Goal: Information Seeking & Learning: Learn about a topic

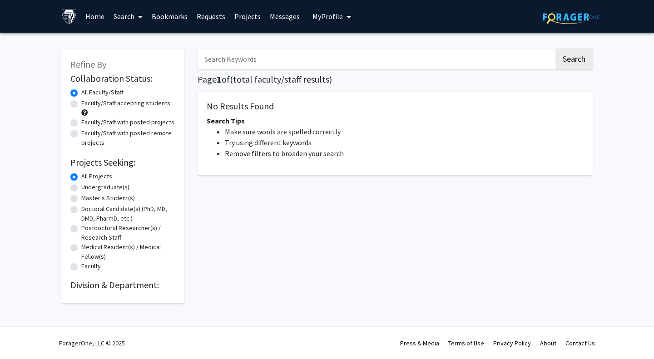
select select "English"
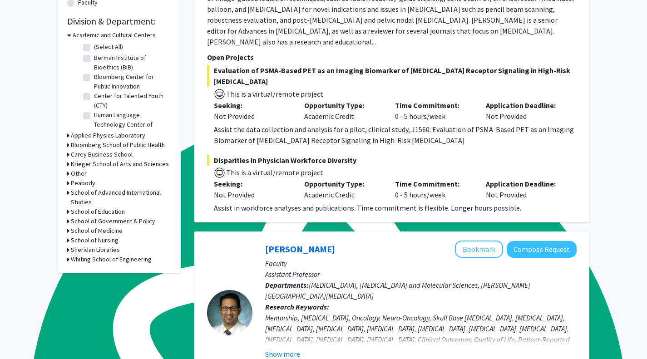
scroll to position [265, 0]
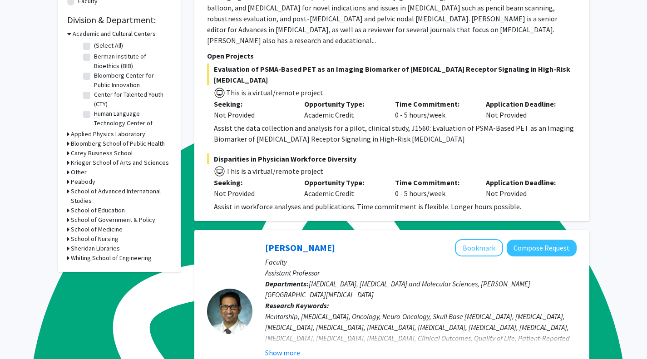
click at [91, 144] on h3 "Bloomberg School of Public Health" at bounding box center [118, 144] width 94 height 10
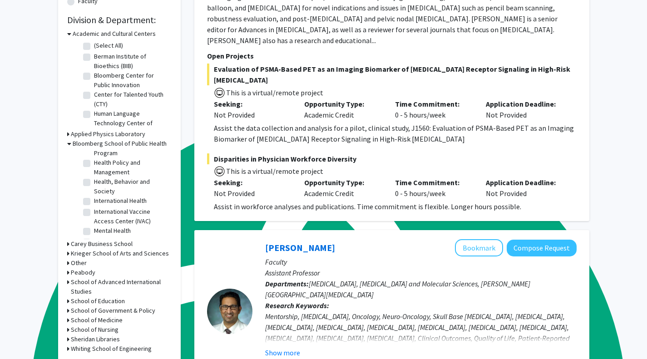
scroll to position [508, 0]
click at [94, 180] on label "[PERSON_NAME] Center for Prevention, Epidemiology and Clinical Research" at bounding box center [131, 194] width 75 height 29
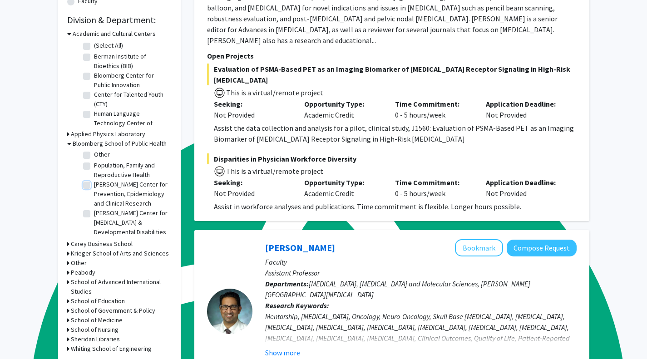
click at [94, 180] on input "[PERSON_NAME] Center for Prevention, Epidemiology and Clinical Research" at bounding box center [97, 183] width 6 height 6
checkbox input "true"
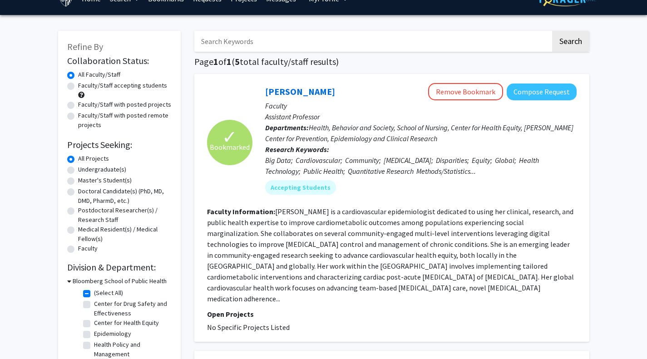
scroll to position [17, 0]
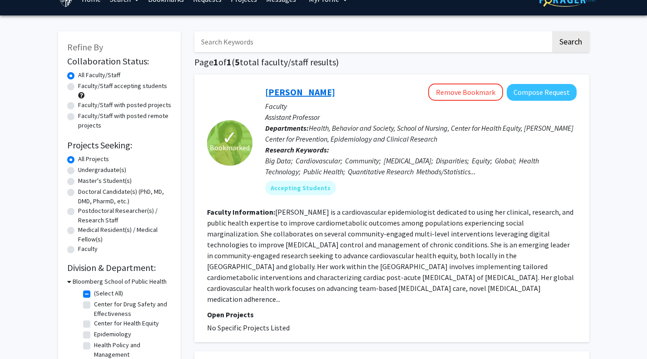
click at [300, 96] on link "[PERSON_NAME]" at bounding box center [300, 91] width 70 height 11
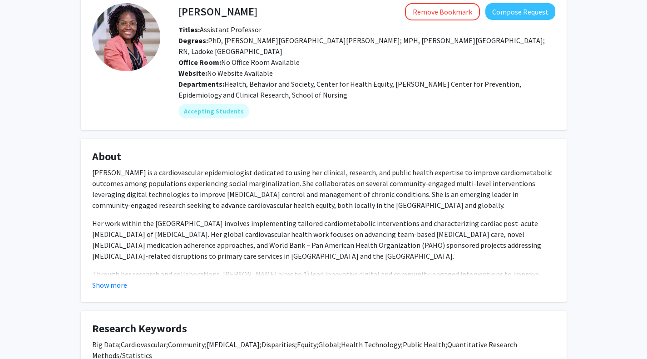
scroll to position [50, 0]
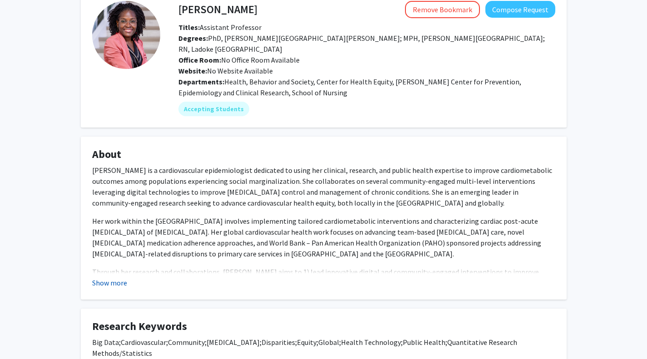
click at [117, 278] on button "Show more" at bounding box center [109, 283] width 35 height 11
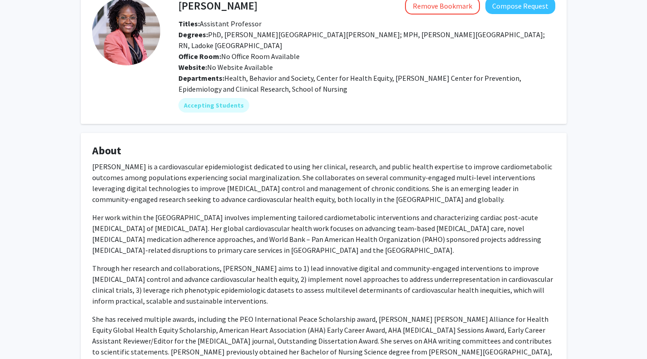
scroll to position [0, 0]
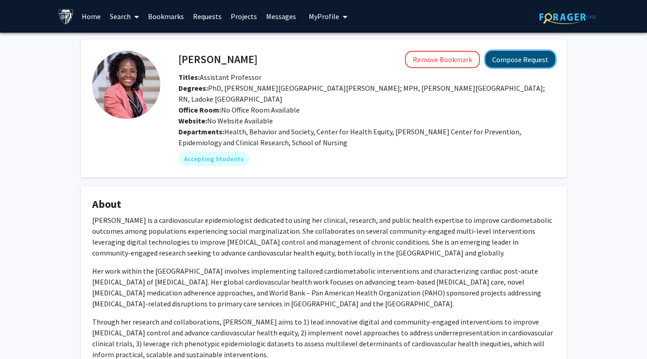
click at [511, 65] on button "Compose Request" at bounding box center [521, 59] width 70 height 17
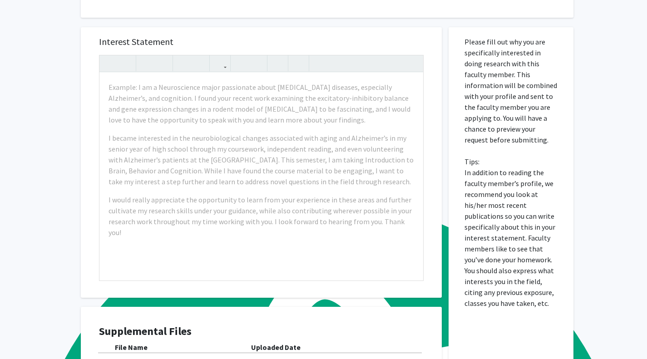
scroll to position [296, 0]
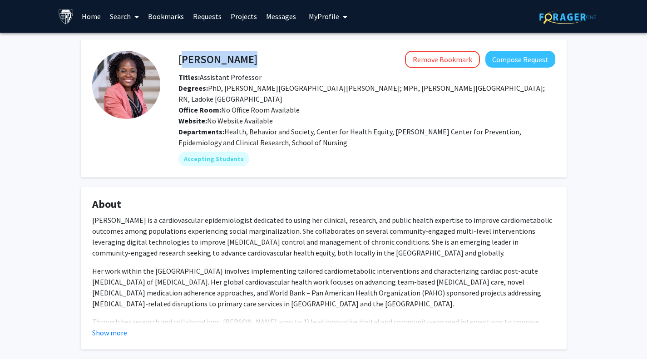
drag, startPoint x: 180, startPoint y: 58, endPoint x: 287, endPoint y: 56, distance: 106.8
click at [287, 56] on div "[PERSON_NAME] Remove Bookmark Compose Request" at bounding box center [367, 59] width 391 height 17
copy h4 "[PERSON_NAME]"
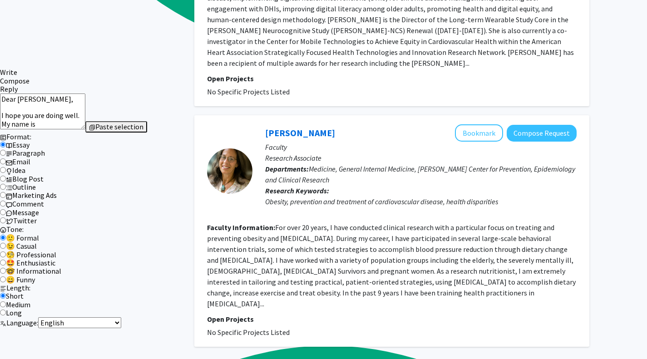
scroll to position [922, 0]
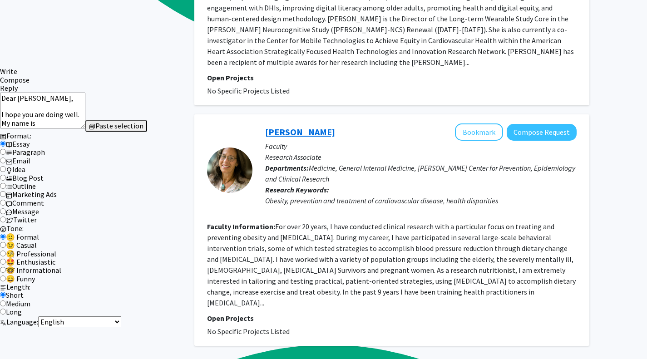
click at [288, 126] on link "[PERSON_NAME]" at bounding box center [300, 131] width 70 height 11
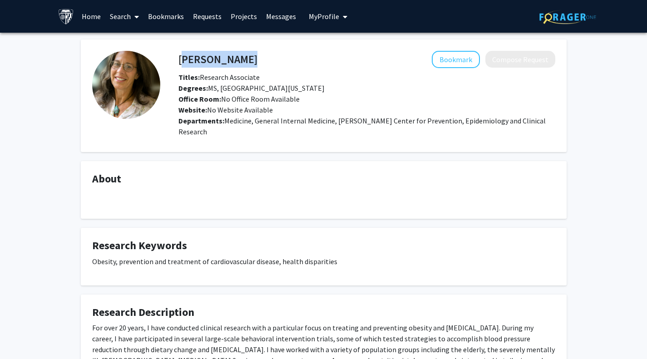
click at [179, 60] on div "[PERSON_NAME] Bookmark Compose Request" at bounding box center [367, 59] width 391 height 17
copy h4 "[PERSON_NAME]"
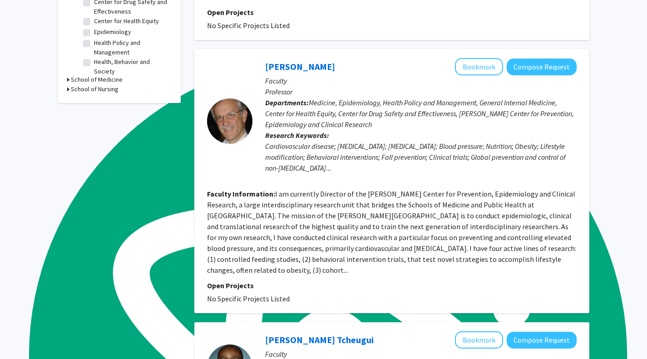
scroll to position [319, 0]
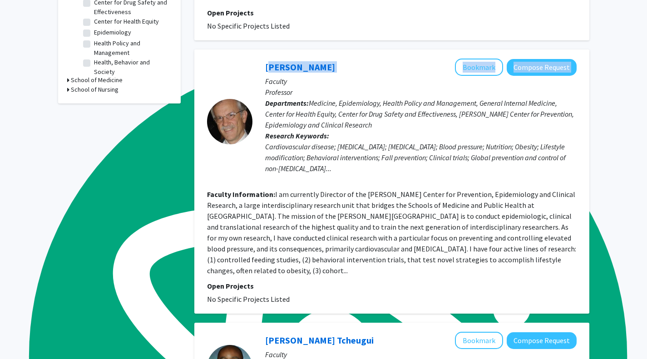
drag, startPoint x: 264, startPoint y: 54, endPoint x: 338, endPoint y: 60, distance: 74.3
click at [338, 60] on div "[PERSON_NAME] Bookmark Compose Request Faculty Professor Departments: Medicine,…" at bounding box center [415, 122] width 324 height 126
click at [338, 60] on div "[PERSON_NAME] Bookmark Compose Request" at bounding box center [421, 67] width 312 height 17
drag, startPoint x: 342, startPoint y: 55, endPoint x: 259, endPoint y: 56, distance: 82.7
click at [259, 59] on div "[PERSON_NAME] Bookmark Compose Request Faculty Professor Departments: Medicine,…" at bounding box center [415, 122] width 324 height 126
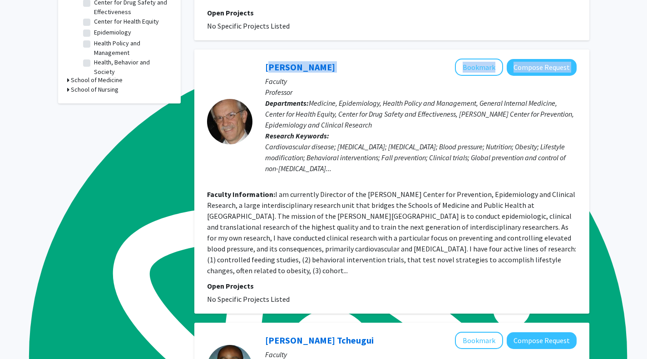
click at [259, 59] on div "[PERSON_NAME] Bookmark Compose Request Faculty Professor Departments: Medicine,…" at bounding box center [415, 122] width 324 height 126
drag, startPoint x: 259, startPoint y: 56, endPoint x: 330, endPoint y: 55, distance: 70.9
click at [330, 59] on div "[PERSON_NAME] Bookmark Compose Request Faculty Professor Departments: Medicine,…" at bounding box center [415, 122] width 324 height 126
copy link "[PERSON_NAME]"
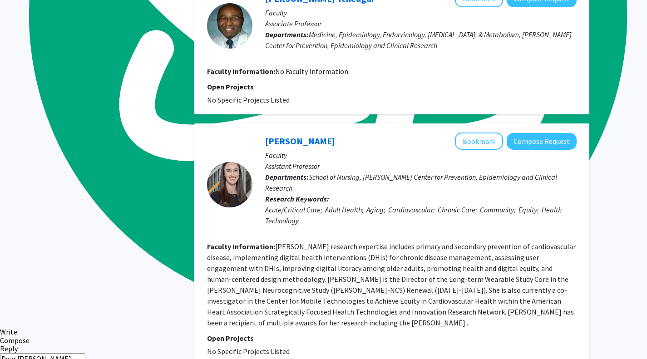
scroll to position [667, 0]
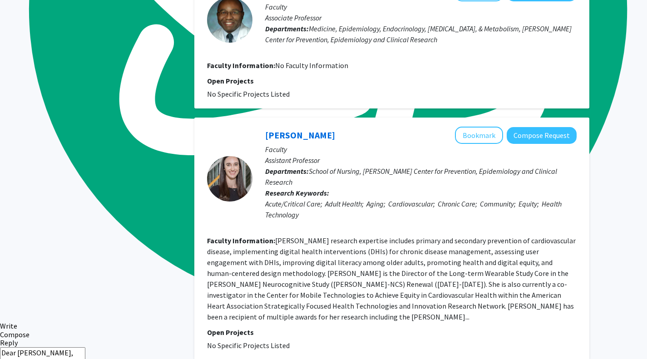
drag, startPoint x: 262, startPoint y: 110, endPoint x: 323, endPoint y: 111, distance: 61.8
click at [323, 127] on div "[PERSON_NAME] Bookmark Compose Request Faculty Assistant Professor Departments:…" at bounding box center [415, 179] width 324 height 104
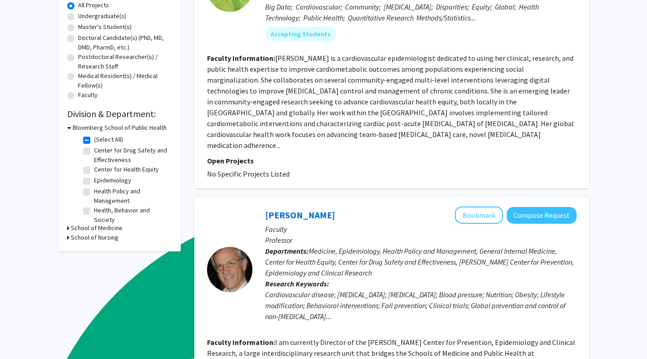
scroll to position [10, 0]
click at [94, 218] on label "[PERSON_NAME] Center for Prevention, Epidemiology and Clinical Research" at bounding box center [131, 229] width 75 height 29
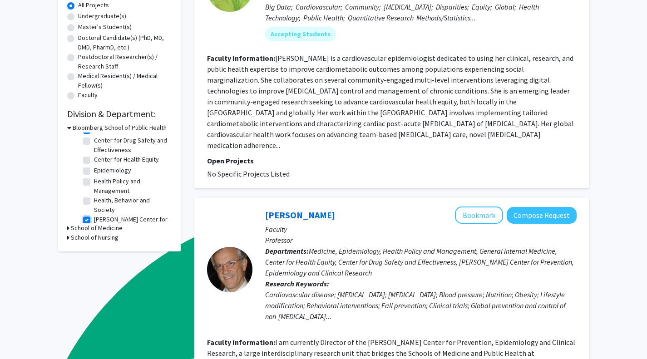
click at [94, 218] on input "[PERSON_NAME] Center for Prevention, Epidemiology and Clinical Research" at bounding box center [97, 218] width 6 height 6
checkbox input "false"
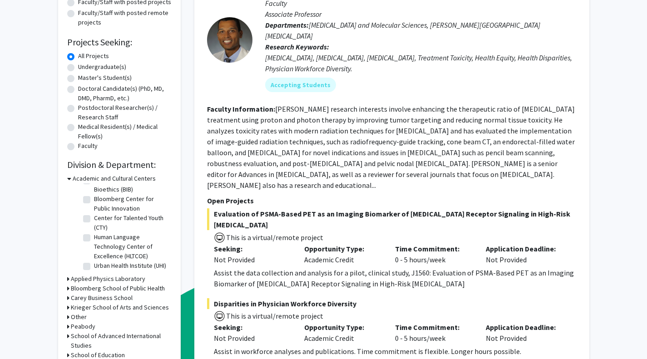
scroll to position [121, 0]
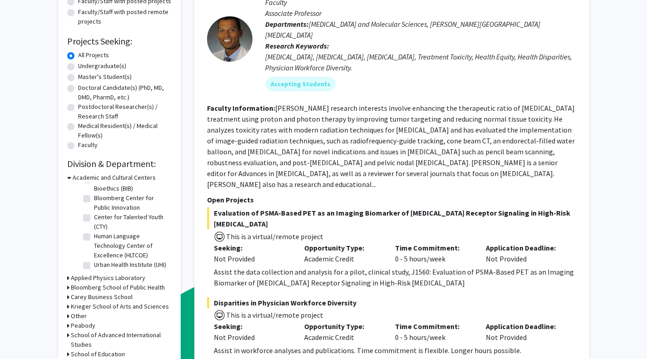
click at [147, 288] on h3 "Bloomberg School of Public Health" at bounding box center [118, 288] width 94 height 10
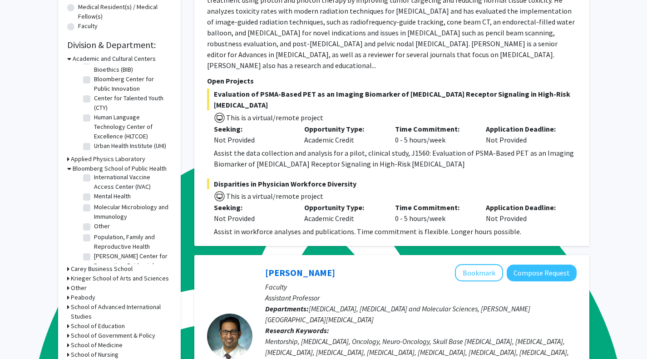
scroll to position [414, 0]
click at [94, 174] on label "International Health" at bounding box center [120, 169] width 53 height 10
click at [94, 170] on input "International Health" at bounding box center [97, 167] width 6 height 6
checkbox input "true"
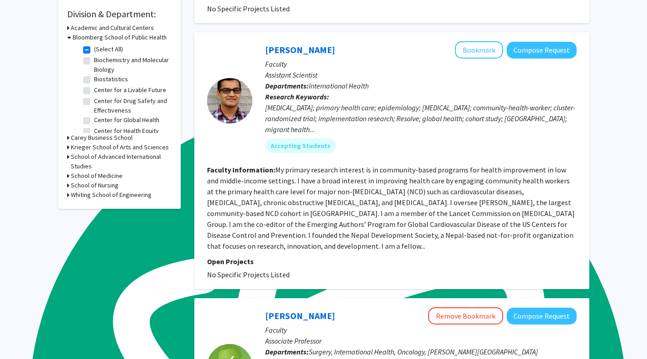
scroll to position [290, 0]
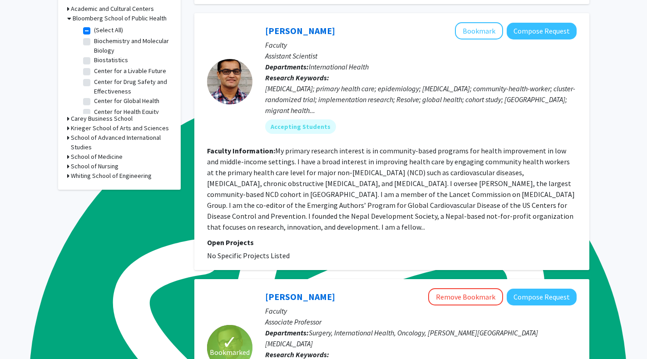
click at [308, 28] on link "[PERSON_NAME]" at bounding box center [300, 30] width 70 height 11
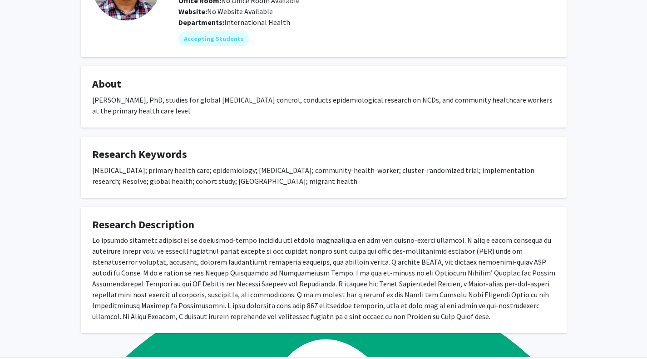
scroll to position [100, 0]
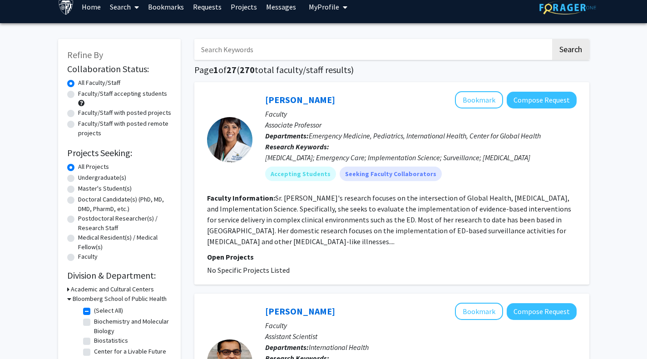
scroll to position [11, 0]
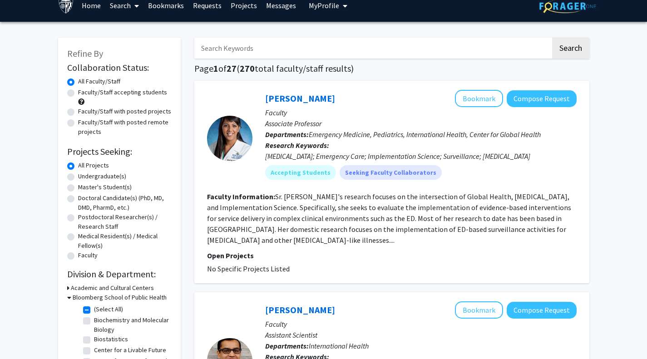
click at [267, 52] on input "Search Keywords" at bounding box center [372, 48] width 357 height 21
type input "china"
click at [552, 38] on button "Search" at bounding box center [570, 48] width 37 height 21
checkbox input "false"
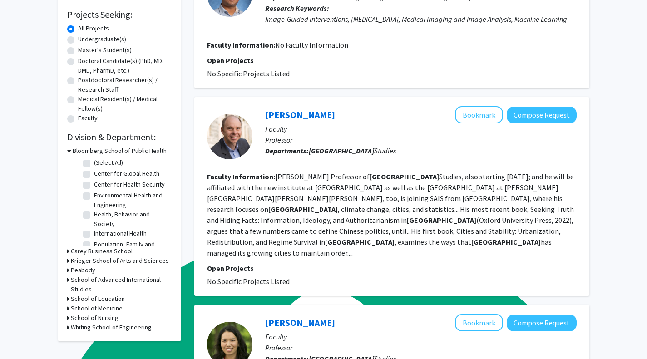
click at [94, 166] on label "(Select All)" at bounding box center [108, 163] width 29 height 10
click at [94, 164] on input "(Select All)" at bounding box center [97, 161] width 6 height 6
checkbox input "true"
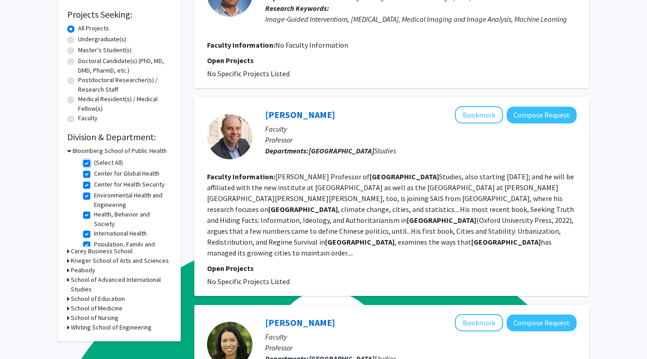
checkbox input "true"
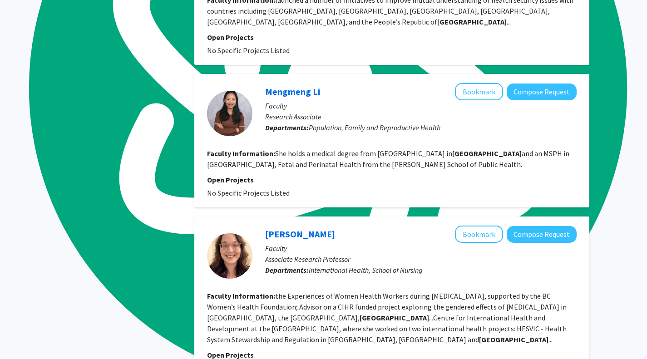
scroll to position [590, 0]
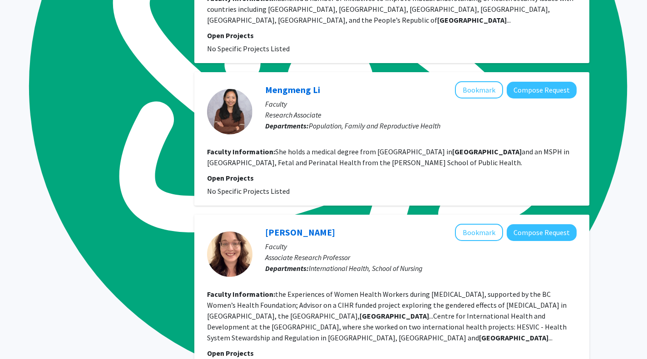
click at [305, 227] on link "[PERSON_NAME]" at bounding box center [300, 232] width 70 height 11
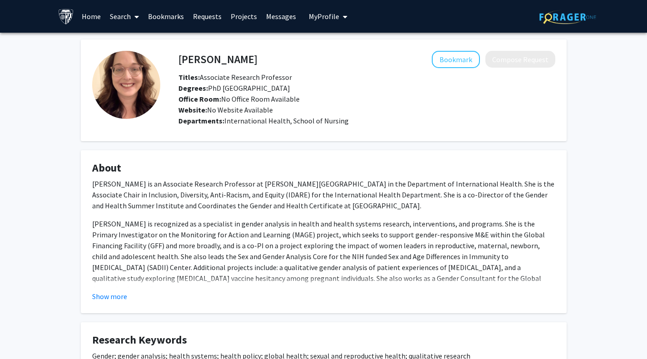
scroll to position [77, 0]
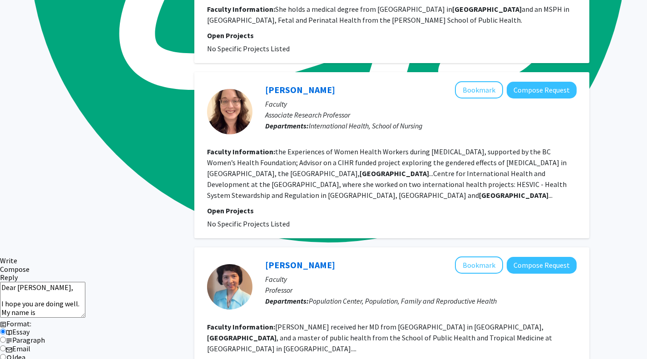
scroll to position [755, 0]
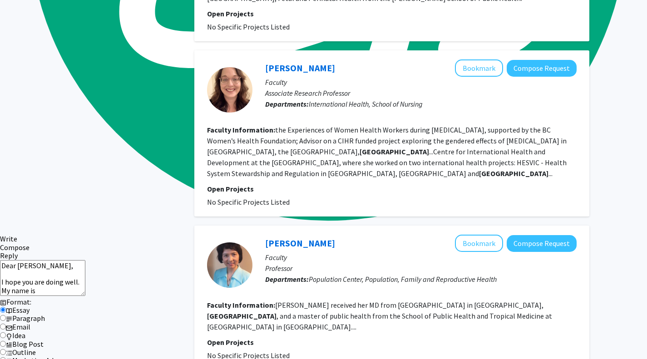
click at [294, 238] on link "[PERSON_NAME]" at bounding box center [300, 243] width 70 height 11
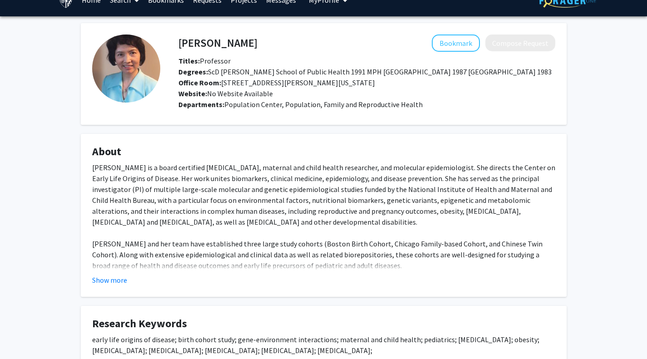
scroll to position [16, 0]
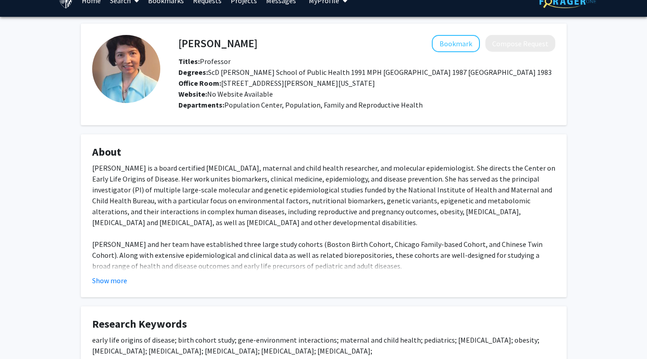
click at [120, 286] on button "Show more" at bounding box center [109, 280] width 35 height 11
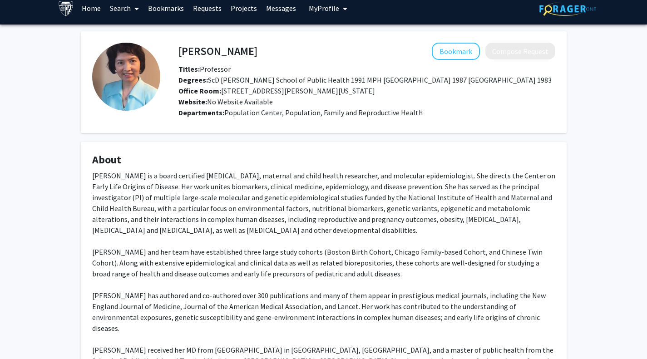
scroll to position [0, 0]
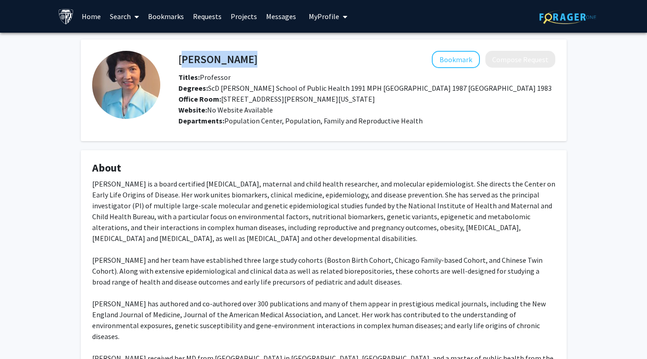
drag, startPoint x: 244, startPoint y: 58, endPoint x: 181, endPoint y: 58, distance: 62.7
click at [181, 58] on div "[PERSON_NAME] Bookmark Compose Request" at bounding box center [367, 59] width 391 height 17
drag, startPoint x: 181, startPoint y: 58, endPoint x: 243, endPoint y: 55, distance: 62.3
click at [243, 55] on div "[PERSON_NAME] Bookmark Compose Request" at bounding box center [367, 59] width 391 height 17
copy h4 "[PERSON_NAME]"
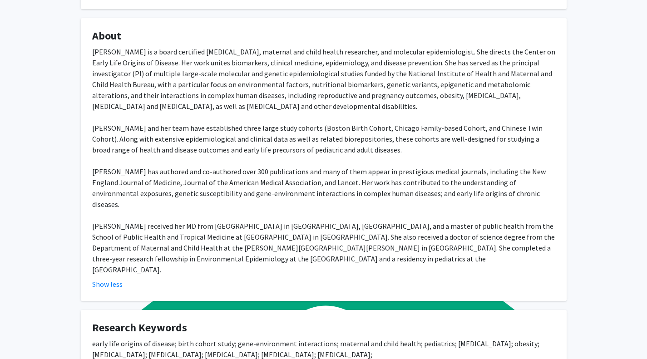
scroll to position [127, 0]
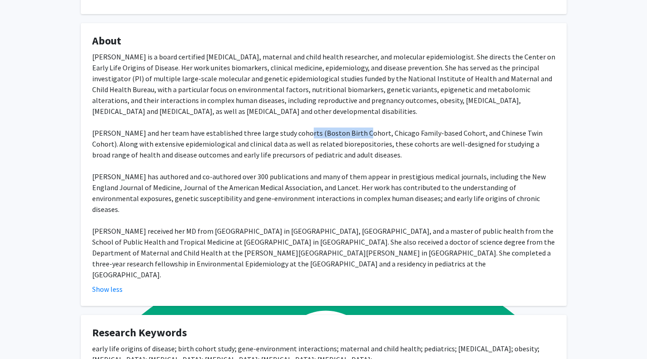
drag, startPoint x: 294, startPoint y: 144, endPoint x: 353, endPoint y: 143, distance: 58.6
click at [353, 143] on div "[PERSON_NAME] is a board certified [MEDICAL_DATA], maternal and child health re…" at bounding box center [323, 165] width 463 height 229
copy div "Boston Birth Cohort"
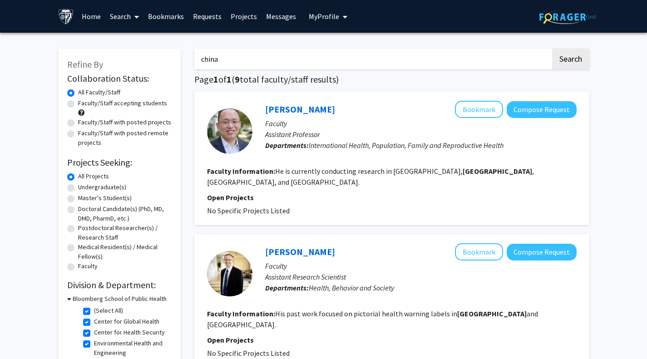
click at [205, 162] on div "Qingfeng Li Bookmark Compose Request Faculty Assistant Professor Departments: I…" at bounding box center [391, 159] width 395 height 134
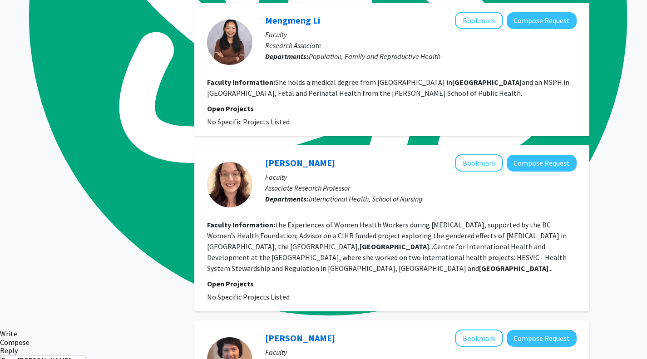
scroll to position [658, 0]
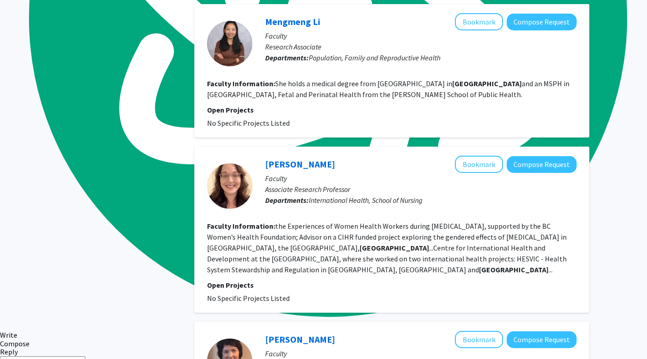
click at [293, 159] on link "[PERSON_NAME]" at bounding box center [300, 164] width 70 height 11
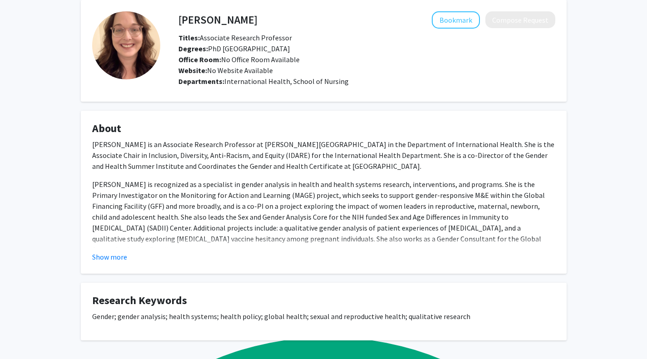
scroll to position [58, 0]
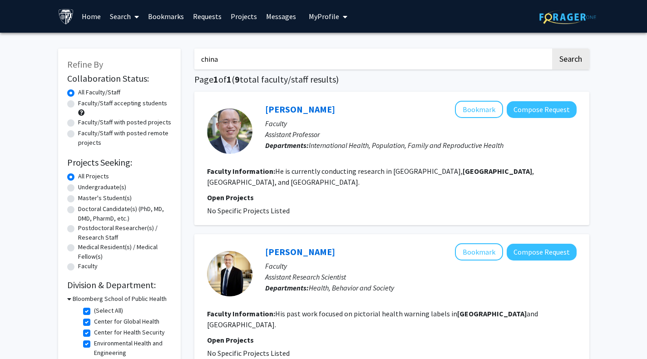
drag, startPoint x: 248, startPoint y: 55, endPoint x: 142, endPoint y: 95, distance: 113.5
type input "chronic"
click at [552, 49] on button "Search" at bounding box center [570, 59] width 37 height 21
checkbox input "false"
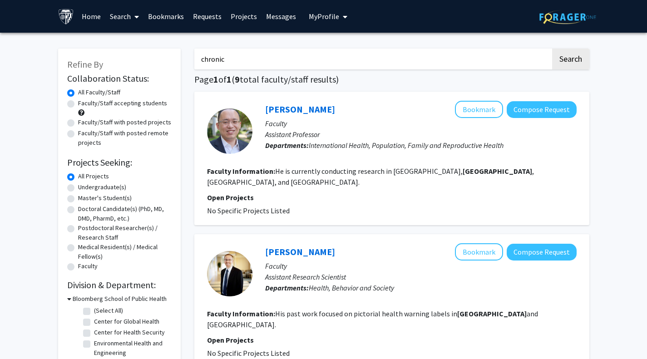
checkbox input "false"
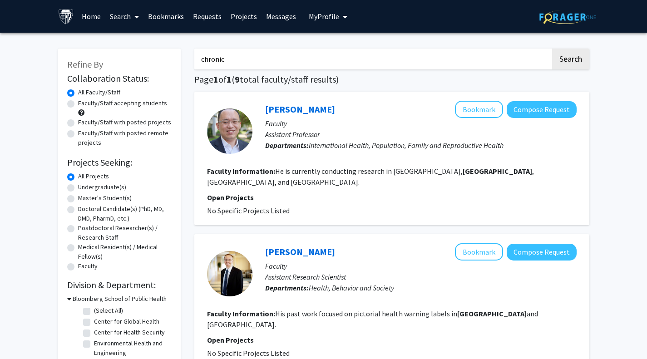
checkbox input "false"
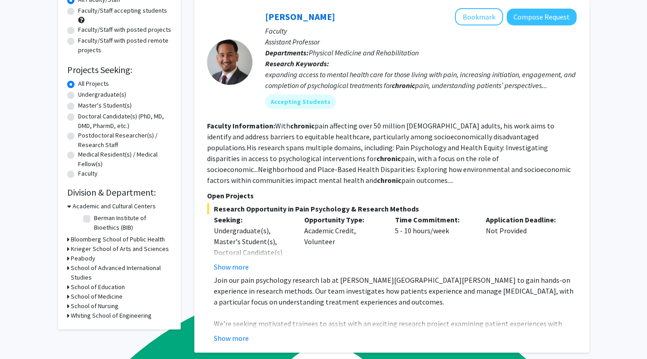
scroll to position [93, 0]
click at [69, 239] on icon at bounding box center [68, 239] width 2 height 10
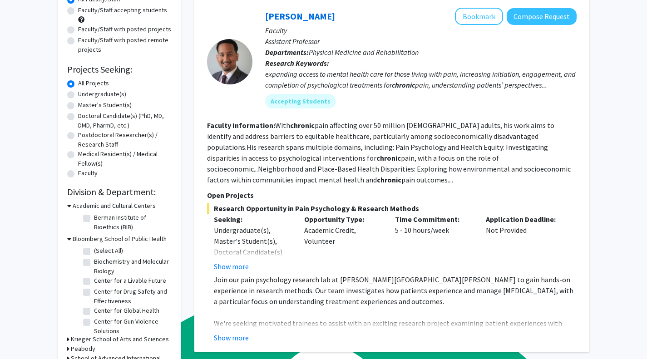
click at [94, 250] on label "(Select All)" at bounding box center [108, 251] width 29 height 10
click at [94, 250] on input "(Select All)" at bounding box center [97, 249] width 6 height 6
checkbox input "true"
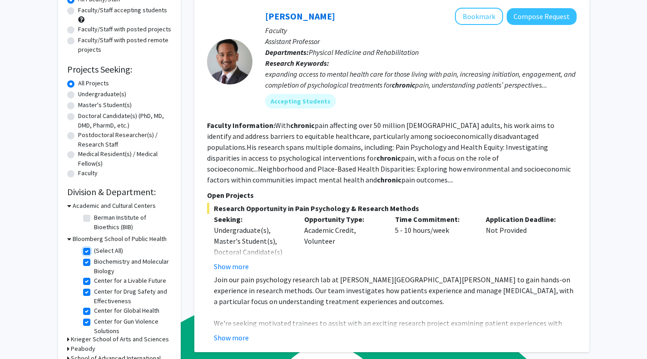
checkbox input "true"
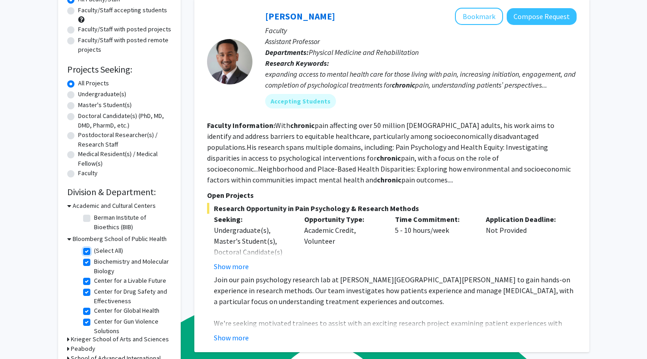
checkbox input "true"
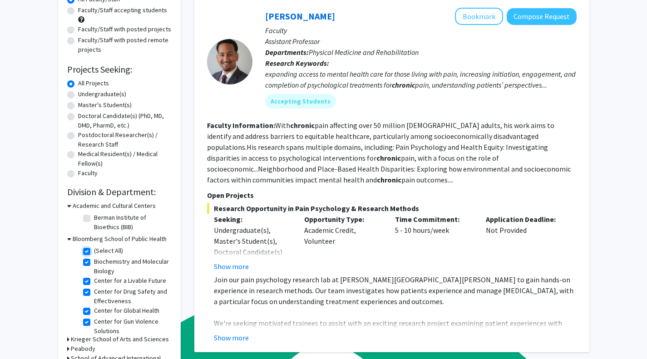
checkbox input "true"
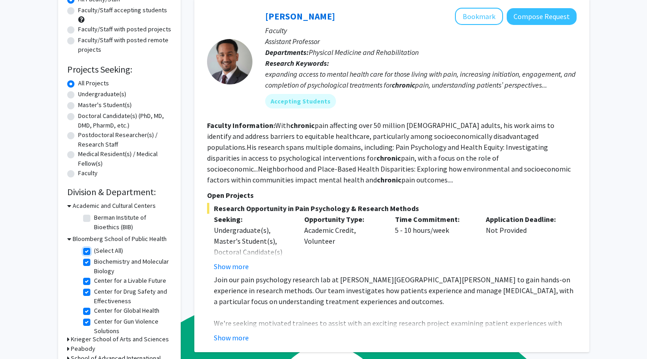
checkbox input "true"
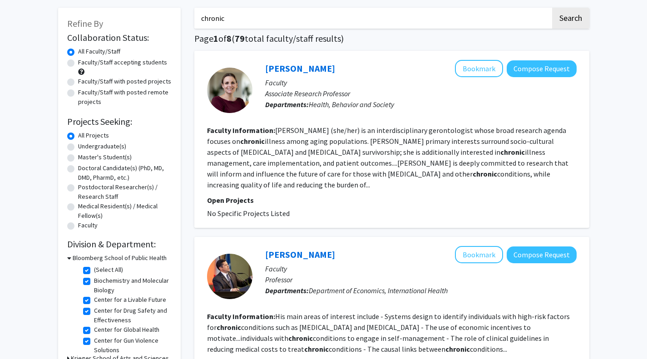
scroll to position [40, 0]
click at [295, 68] on link "[PERSON_NAME]" at bounding box center [300, 68] width 70 height 11
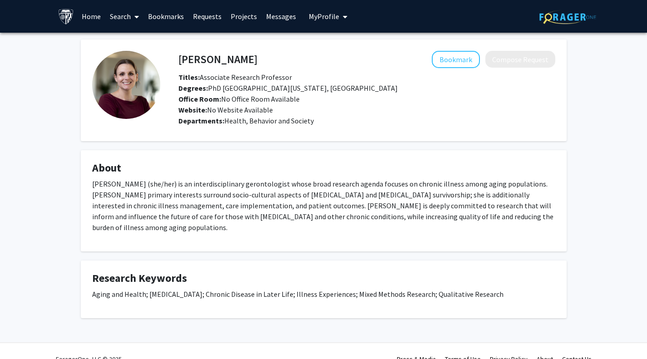
drag, startPoint x: 171, startPoint y: 52, endPoint x: 273, endPoint y: 60, distance: 101.6
click at [273, 60] on div "[PERSON_NAME] Bookmark Compose Request Titles: Associate Research Professor Deg…" at bounding box center [357, 90] width 395 height 79
drag, startPoint x: 273, startPoint y: 60, endPoint x: 181, endPoint y: 58, distance: 91.8
click at [181, 58] on div "[PERSON_NAME] Bookmark Compose Request" at bounding box center [367, 59] width 391 height 17
copy h4 "[PERSON_NAME]"
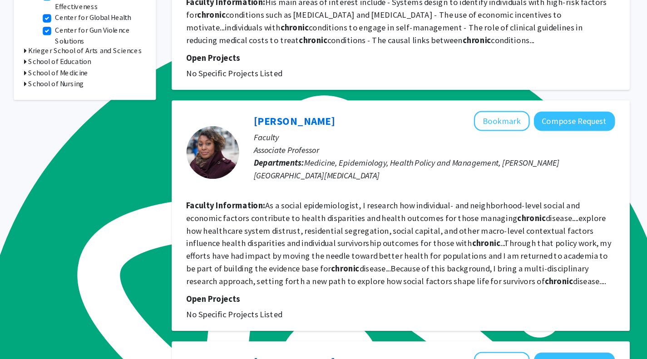
scroll to position [307, 0]
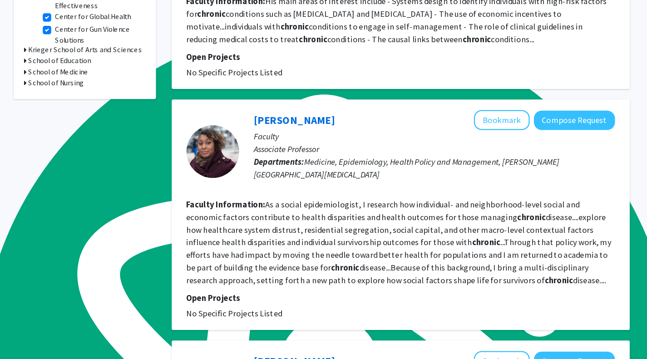
drag, startPoint x: 259, startPoint y: 141, endPoint x: 325, endPoint y: 144, distance: 66.0
click at [325, 144] on div "[PERSON_NAME] Bookmark Compose Request Faculty Associate Professor Departments:…" at bounding box center [415, 179] width 324 height 71
copy link "[PERSON_NAME]"
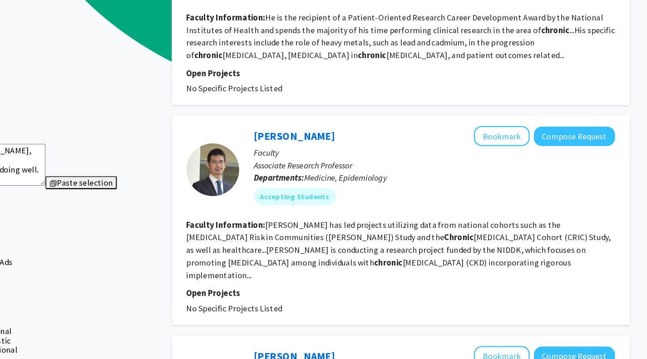
scroll to position [842, 0]
click at [303, 160] on link "[PERSON_NAME]" at bounding box center [300, 165] width 70 height 11
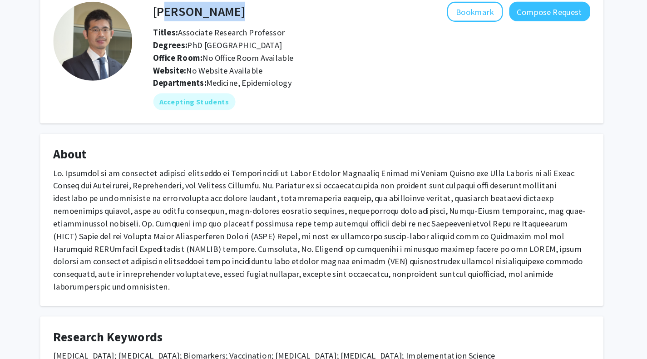
drag, startPoint x: 175, startPoint y: 55, endPoint x: 181, endPoint y: 59, distance: 7.2
click at [181, 59] on div "[PERSON_NAME] Bookmark Compose Request" at bounding box center [367, 59] width 391 height 17
copy h4 "[DEMOGRAPHIC_DATA]"
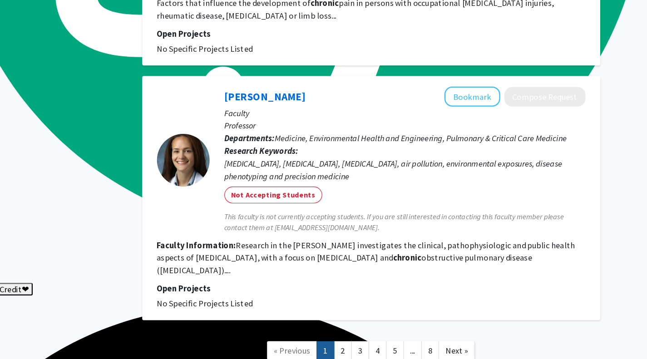
scroll to position [1614, 0]
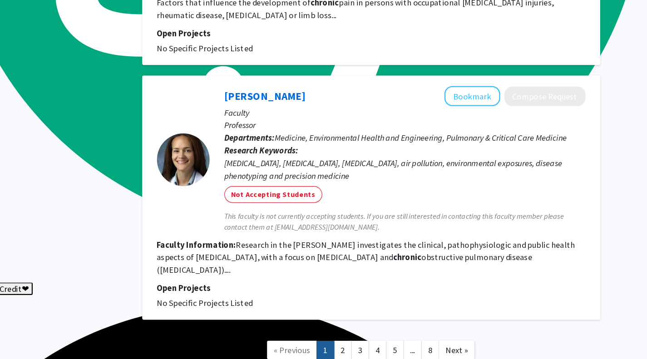
click at [375, 343] on link "2" at bounding box center [367, 351] width 15 height 16
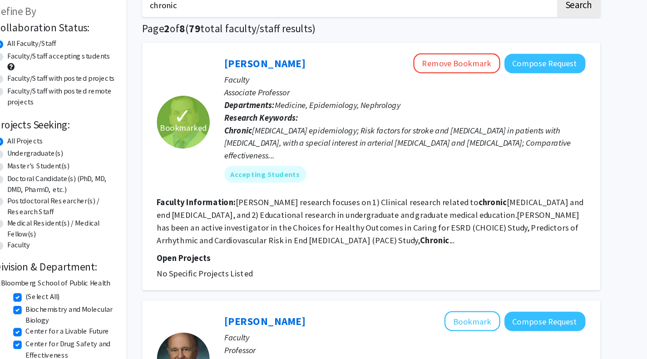
scroll to position [55, 0]
click at [297, 56] on link "[PERSON_NAME]" at bounding box center [300, 54] width 70 height 11
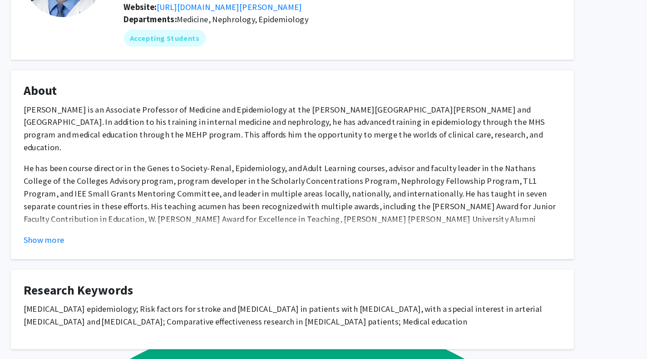
scroll to position [60, 0]
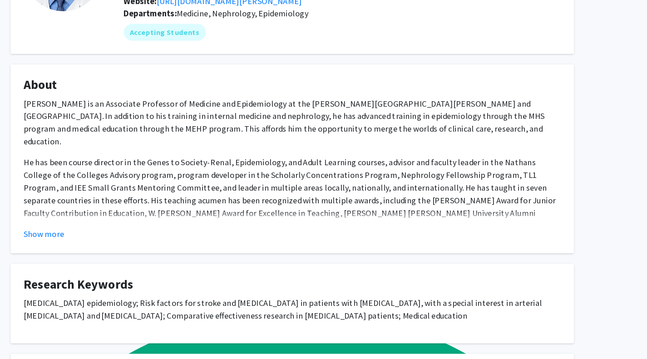
click at [121, 248] on button "Show more" at bounding box center [109, 251] width 35 height 11
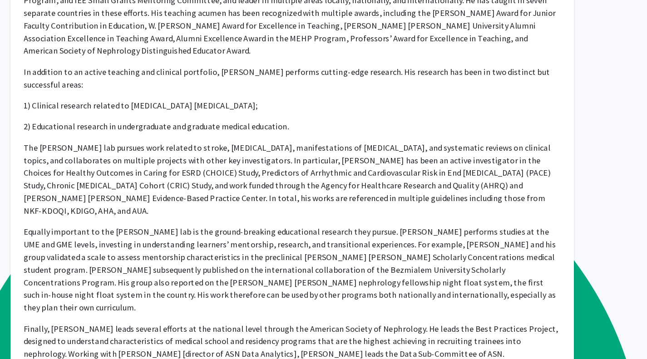
scroll to position [224, 0]
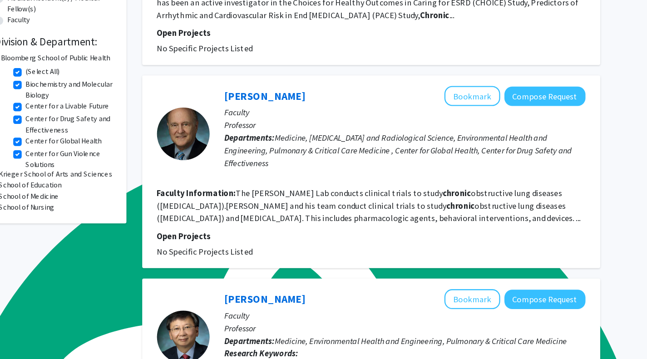
scroll to position [201, 0]
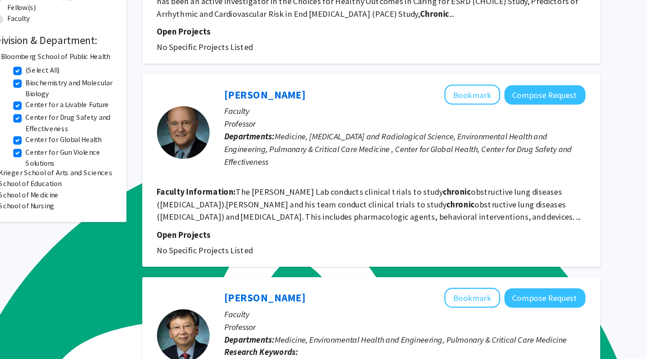
click at [292, 125] on link "[PERSON_NAME]" at bounding box center [300, 130] width 70 height 11
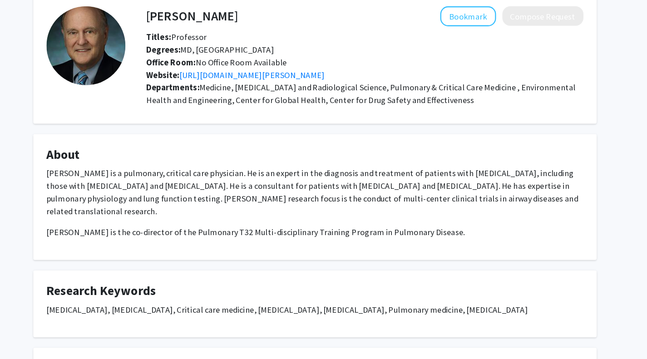
click at [319, 108] on link "[URL][DOMAIN_NAME][PERSON_NAME]" at bounding box center [269, 109] width 125 height 9
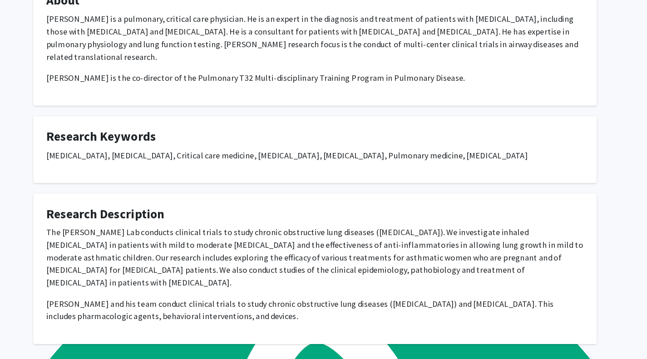
scroll to position [132, 0]
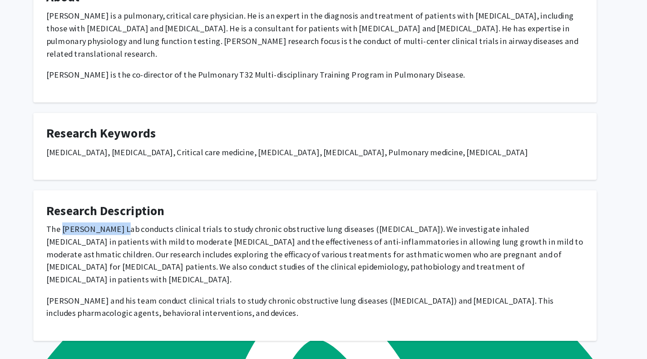
drag, startPoint x: 105, startPoint y: 236, endPoint x: 154, endPoint y: 233, distance: 49.1
click at [154, 241] on p "The [PERSON_NAME] Lab conducts clinical trials to study chronic obstructive lun…" at bounding box center [323, 268] width 463 height 55
copy p "[PERSON_NAME] Lab"
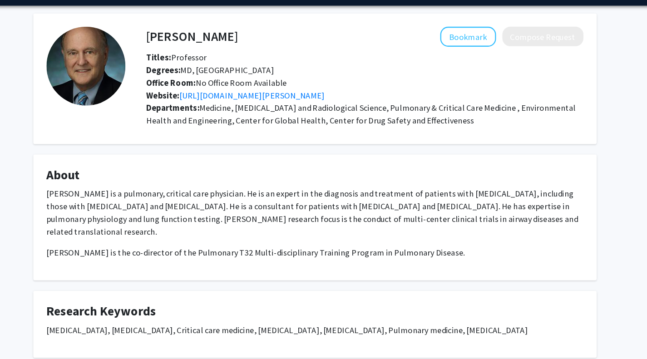
scroll to position [0, 0]
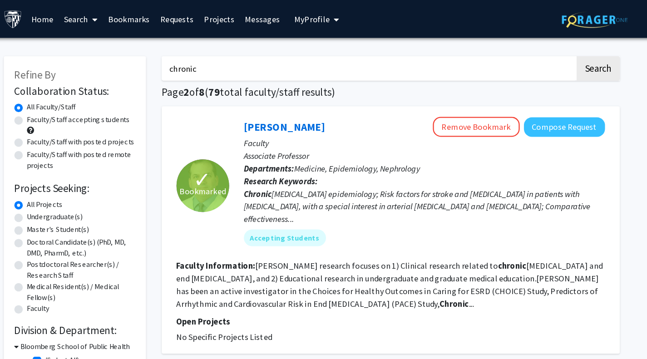
click at [78, 105] on label "Faculty/Staff accepting students" at bounding box center [122, 104] width 89 height 10
click at [78, 104] on input "Faculty/Staff accepting students" at bounding box center [81, 102] width 6 height 6
radio input "true"
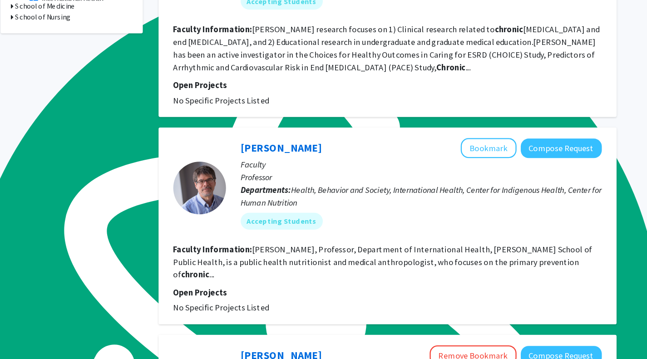
scroll to position [357, 0]
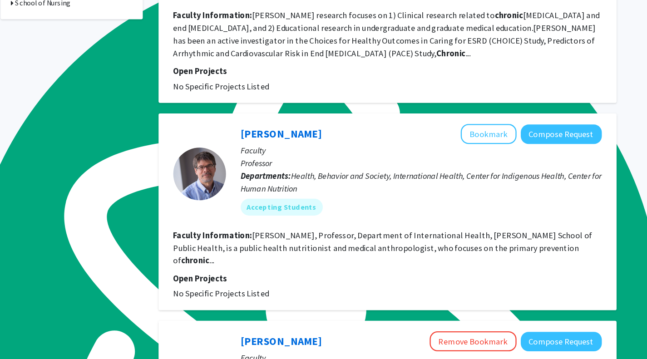
click at [306, 159] on link "[PERSON_NAME]" at bounding box center [300, 164] width 70 height 11
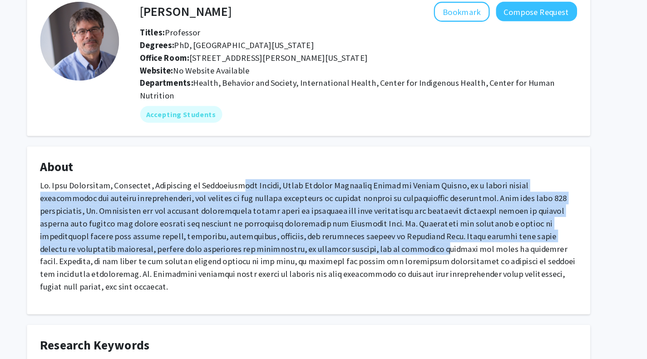
drag, startPoint x: 258, startPoint y: 204, endPoint x: 315, endPoint y: 257, distance: 77.4
click at [315, 257] on p at bounding box center [323, 253] width 463 height 98
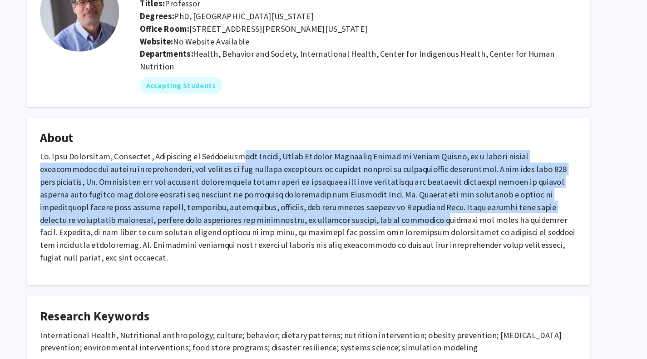
scroll to position [28, 0]
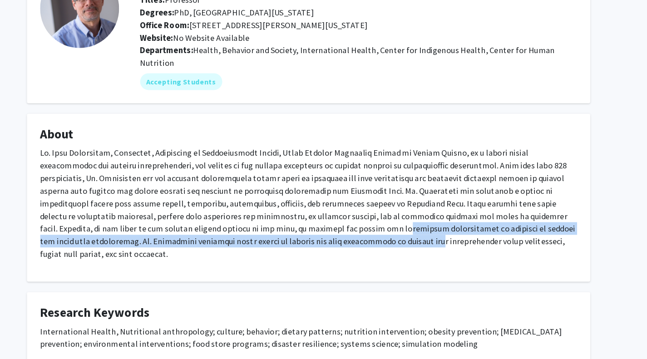
drag, startPoint x: 272, startPoint y: 238, endPoint x: 306, endPoint y: 243, distance: 35.0
click at [306, 243] on p at bounding box center [323, 225] width 463 height 98
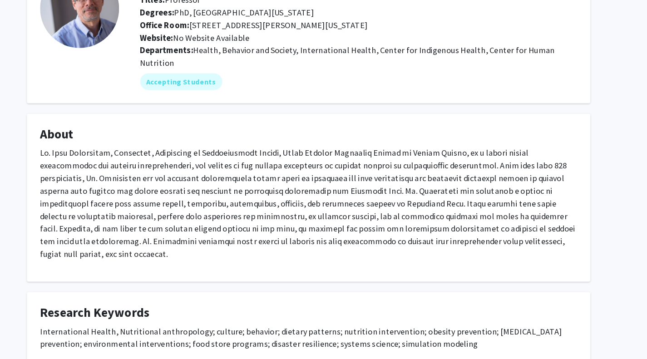
click at [232, 238] on p at bounding box center [323, 225] width 463 height 98
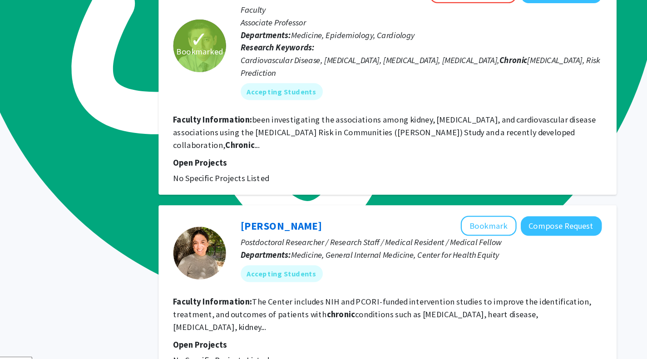
scroll to position [657, 0]
click at [308, 236] on div "[PERSON_NAME] Bookmark Compose Request" at bounding box center [421, 244] width 312 height 17
click at [306, 238] on link "[PERSON_NAME]" at bounding box center [300, 243] width 70 height 11
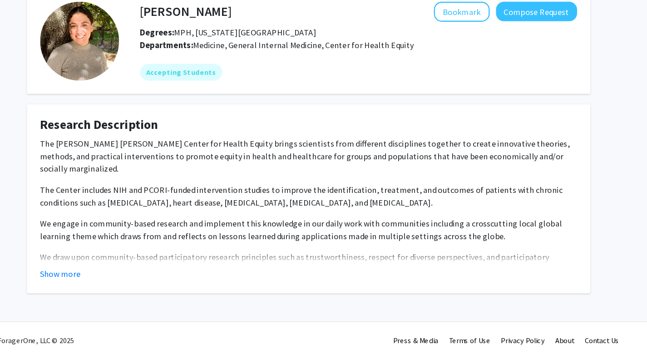
scroll to position [4, 0]
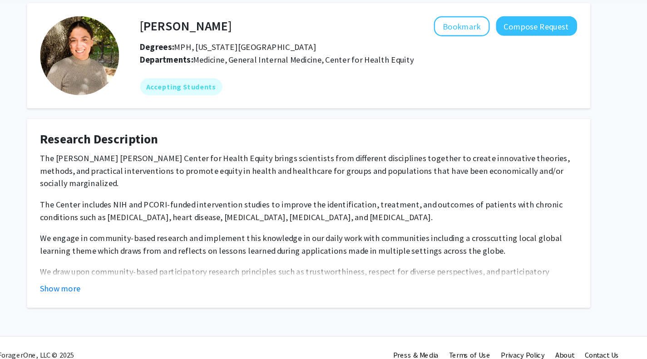
click at [112, 279] on button "Show more" at bounding box center [109, 281] width 35 height 11
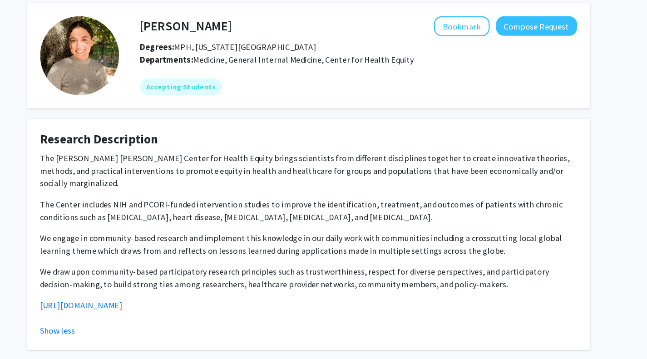
click at [122, 292] on link "[URL][DOMAIN_NAME]" at bounding box center [127, 296] width 71 height 9
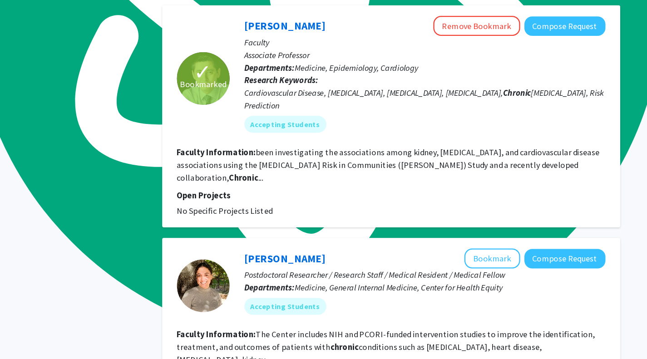
scroll to position [633, 0]
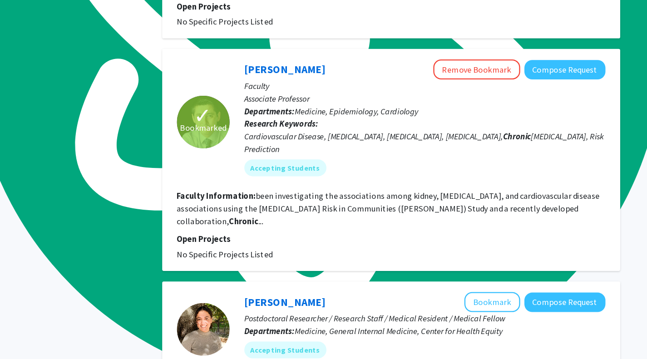
click at [311, 62] on link "[PERSON_NAME]" at bounding box center [300, 67] width 70 height 11
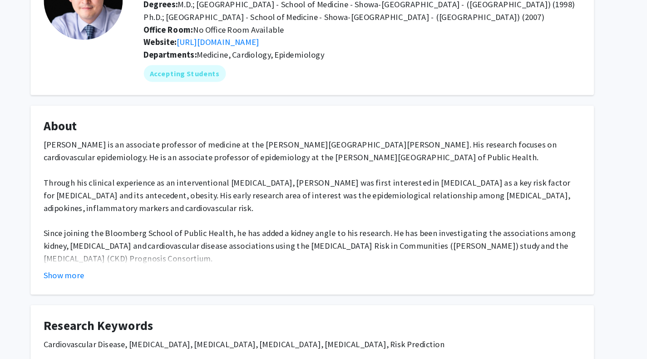
scroll to position [36, 0]
click at [105, 281] on button "Show more" at bounding box center [109, 286] width 35 height 11
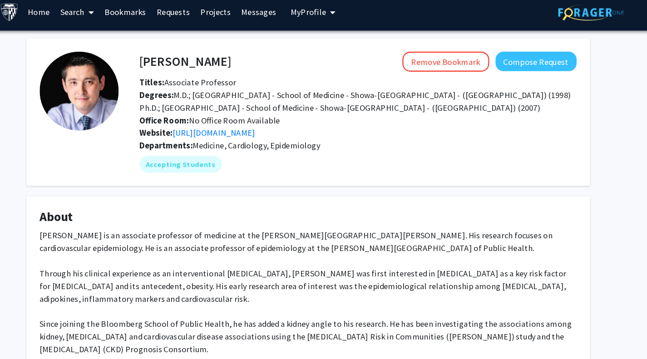
scroll to position [0, 0]
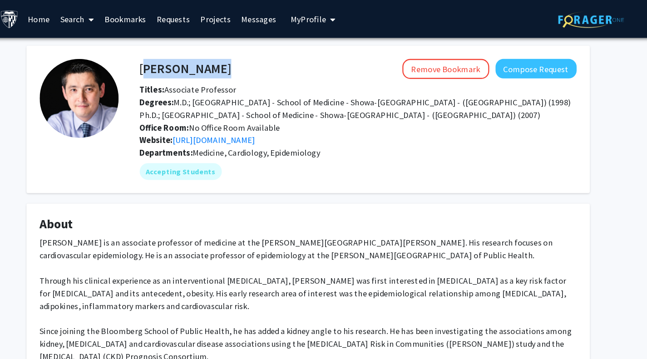
drag, startPoint x: 180, startPoint y: 58, endPoint x: 321, endPoint y: 68, distance: 140.8
click at [321, 68] on div "[PERSON_NAME] Remove Bookmark Compose Request Titles: Associate Professor Degre…" at bounding box center [367, 88] width 391 height 75
click at [287, 59] on div "Remove Bookmark Compose Request" at bounding box center [407, 59] width 298 height 17
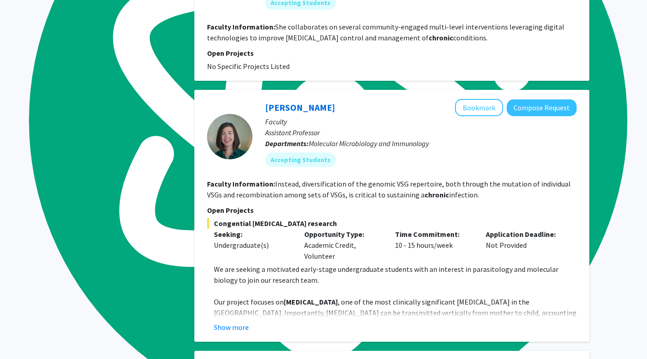
scroll to position [1445, 0]
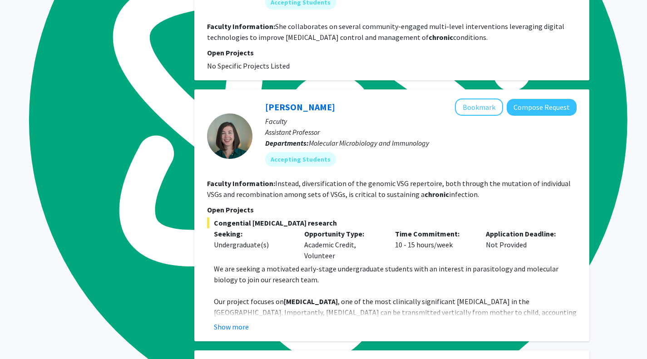
click at [239, 322] on button "Show more" at bounding box center [231, 327] width 35 height 11
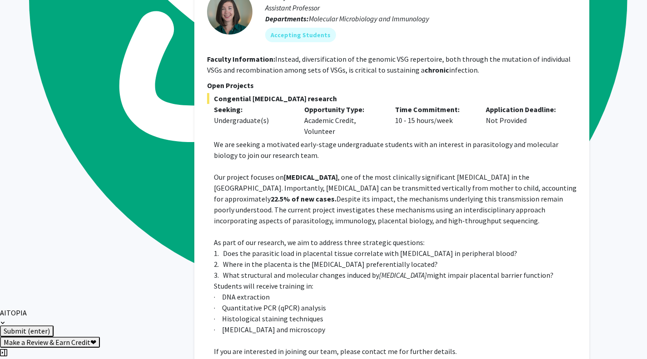
scroll to position [1574, 0]
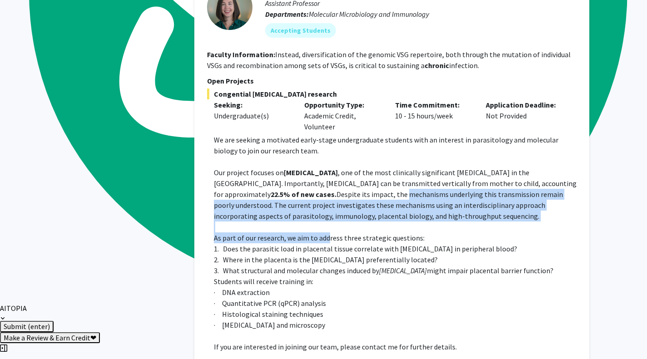
drag, startPoint x: 328, startPoint y: 202, endPoint x: 317, endPoint y: 162, distance: 41.3
click at [317, 162] on div "We are seeking a motivated early-stage undergraduate students with an interest …" at bounding box center [395, 243] width 363 height 218
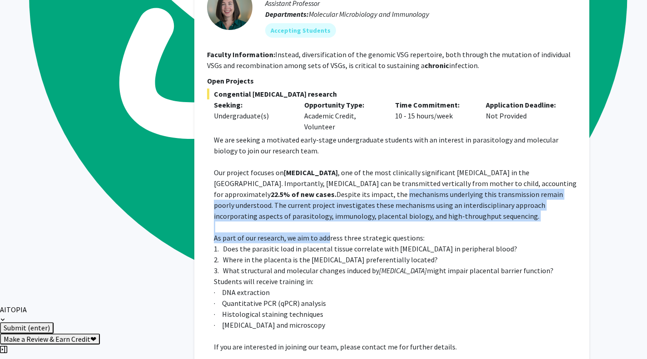
click at [317, 190] on span "Despite its impact, the mechanisms underlying this transmission remain poorly u…" at bounding box center [388, 205] width 349 height 31
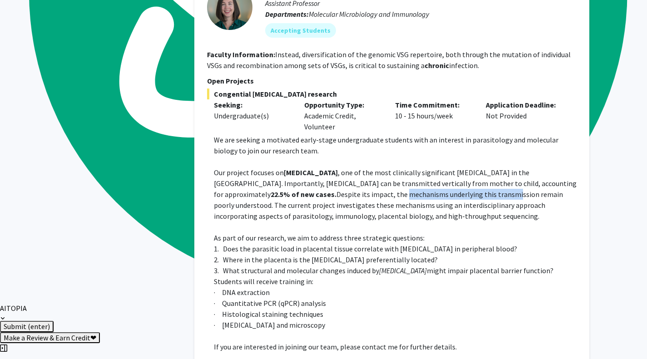
drag, startPoint x: 317, startPoint y: 162, endPoint x: 427, endPoint y: 163, distance: 110.4
click at [427, 190] on span "Despite its impact, the mechanisms underlying this transmission remain poorly u…" at bounding box center [388, 205] width 349 height 31
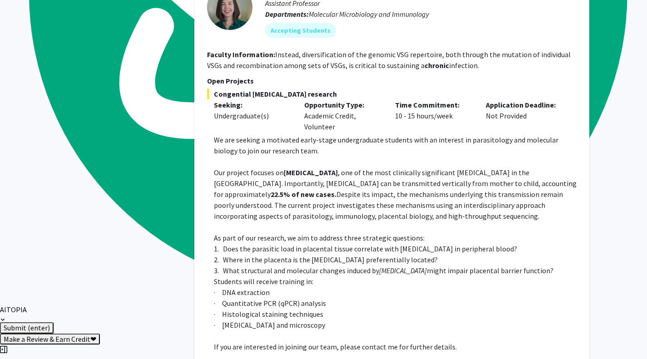
click at [440, 190] on span "Despite its impact, the mechanisms underlying this transmission remain poorly u…" at bounding box center [388, 205] width 349 height 31
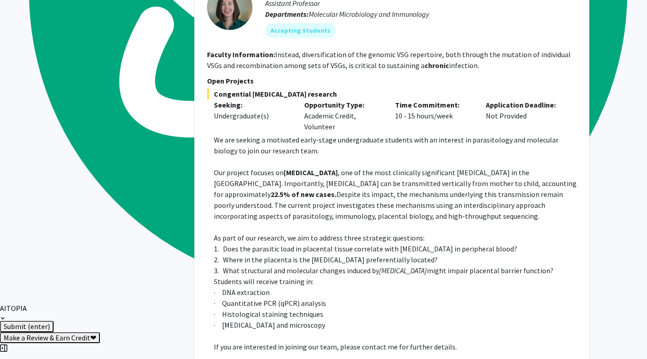
click at [531, 190] on span "Despite its impact, the mechanisms underlying this transmission remain poorly u…" at bounding box center [388, 205] width 349 height 31
drag, startPoint x: 531, startPoint y: 163, endPoint x: 526, endPoint y: 161, distance: 5.7
click at [526, 190] on span "Despite its impact, the mechanisms underlying this transmission remain poorly u…" at bounding box center [388, 205] width 349 height 31
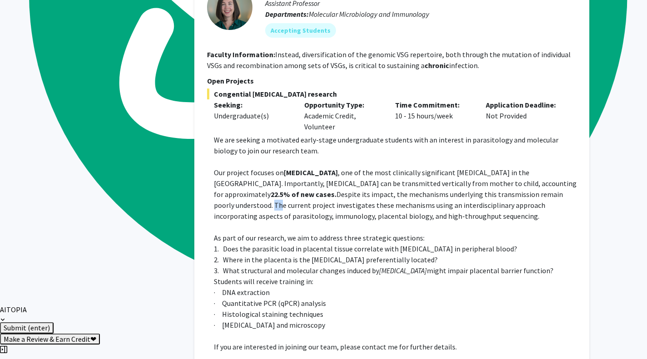
click at [532, 190] on span "Despite its impact, the mechanisms underlying this transmission remain poorly u…" at bounding box center [388, 205] width 349 height 31
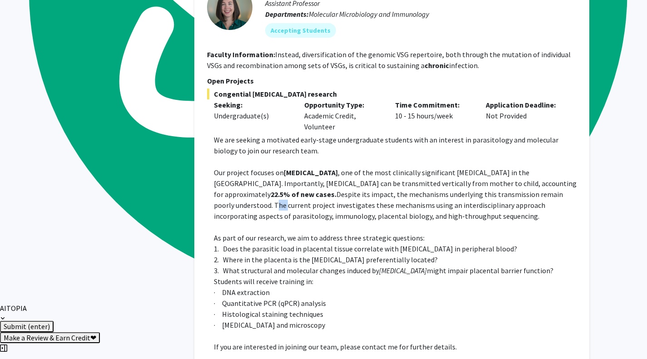
click at [530, 190] on span "Despite its impact, the mechanisms underlying this transmission remain poorly u…" at bounding box center [388, 205] width 349 height 31
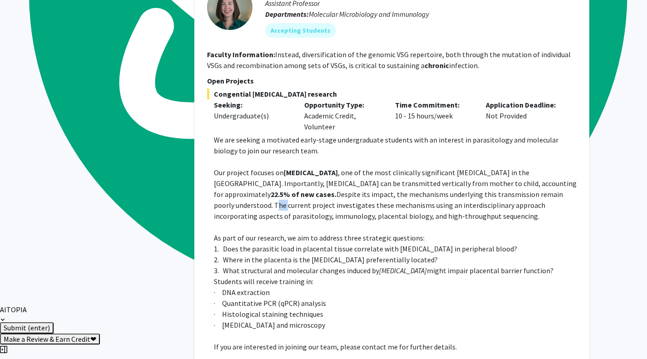
click at [530, 190] on span "Despite its impact, the mechanisms underlying this transmission remain poorly u…" at bounding box center [388, 205] width 349 height 31
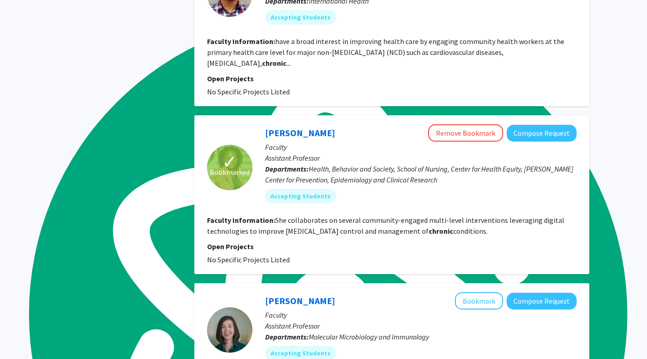
scroll to position [1250, 0]
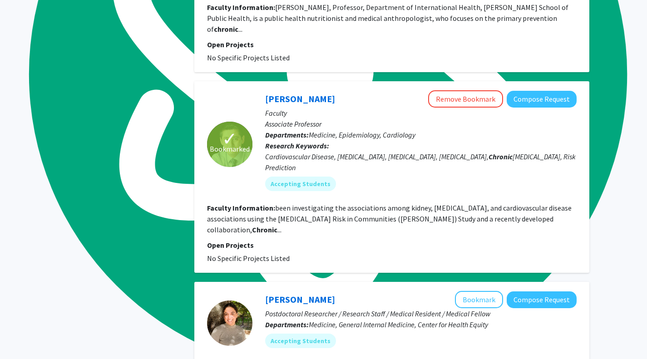
scroll to position [601, 0]
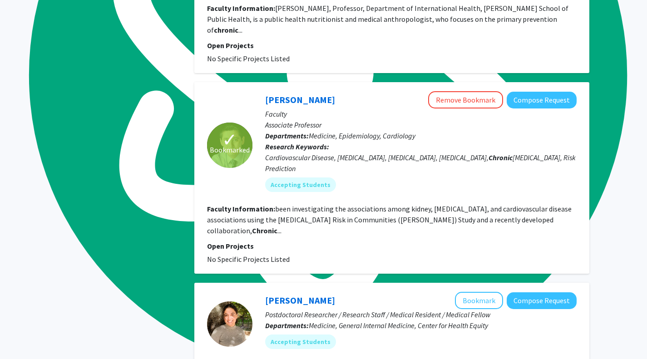
click at [299, 94] on link "[PERSON_NAME]" at bounding box center [300, 99] width 70 height 11
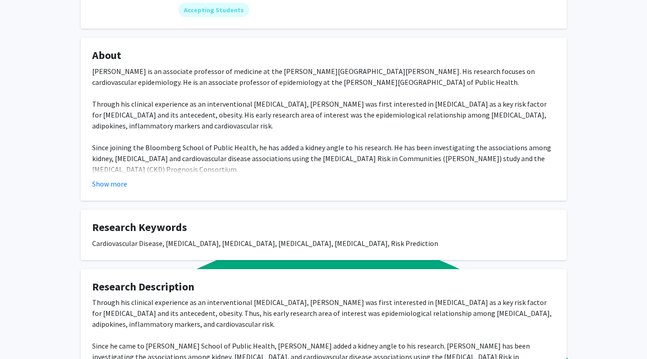
scroll to position [141, 0]
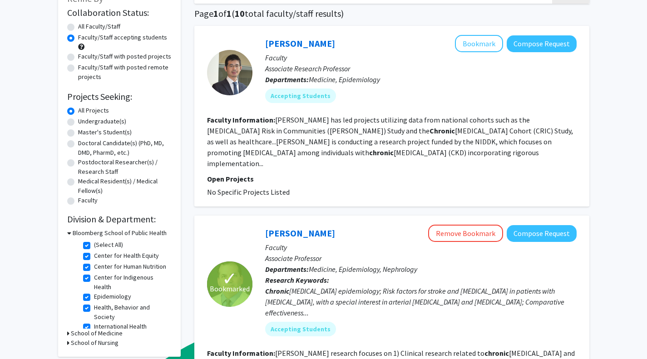
scroll to position [53, 0]
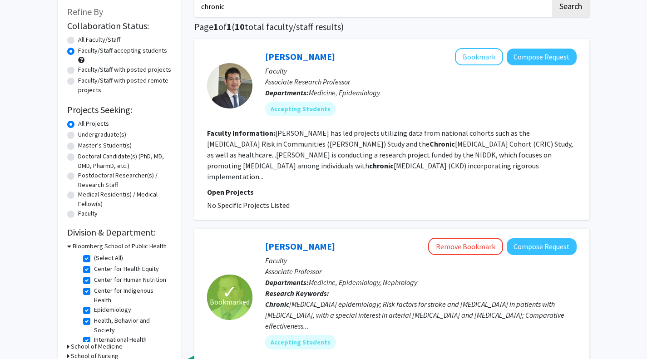
drag, startPoint x: 263, startPoint y: 53, endPoint x: 338, endPoint y: 54, distance: 75.4
click at [338, 54] on div "[PERSON_NAME] Bookmark Compose Request Faculty Associate Research Professor Dep…" at bounding box center [415, 85] width 324 height 75
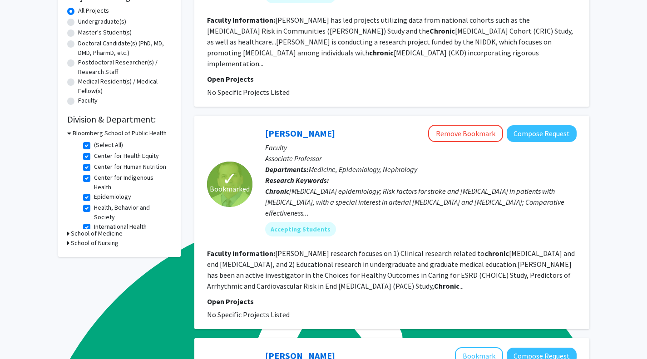
scroll to position [169, 0]
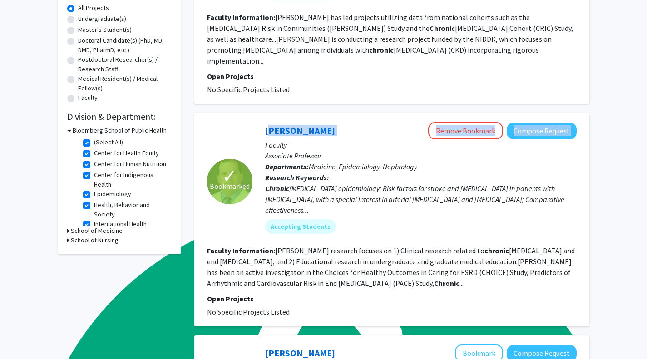
drag, startPoint x: 338, startPoint y: 115, endPoint x: 264, endPoint y: 122, distance: 74.8
click at [264, 122] on div "[PERSON_NAME] Remove Bookmark Compose Request Faculty Associate Professor Depar…" at bounding box center [415, 181] width 324 height 119
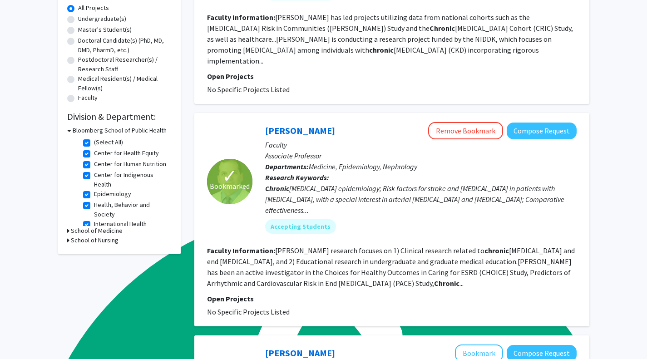
drag, startPoint x: 263, startPoint y: 119, endPoint x: 322, endPoint y: 115, distance: 58.3
click at [322, 122] on div "[PERSON_NAME] Remove Bookmark Compose Request Faculty Associate Professor Depar…" at bounding box center [415, 181] width 324 height 119
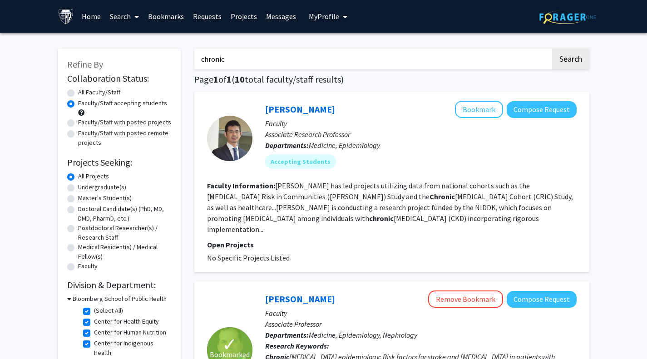
scroll to position [0, 0]
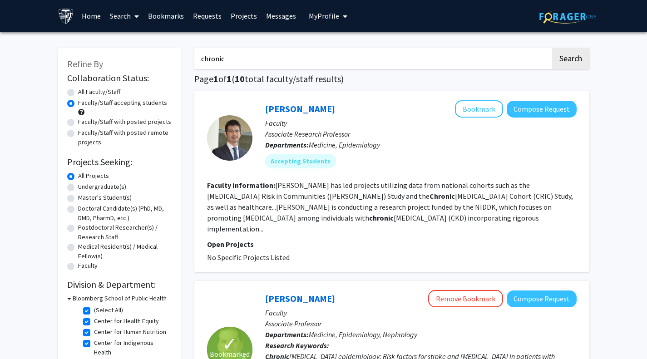
drag, startPoint x: 247, startPoint y: 56, endPoint x: 164, endPoint y: 43, distance: 83.7
click at [552, 48] on button "Search" at bounding box center [570, 58] width 37 height 21
radio input "true"
checkbox input "false"
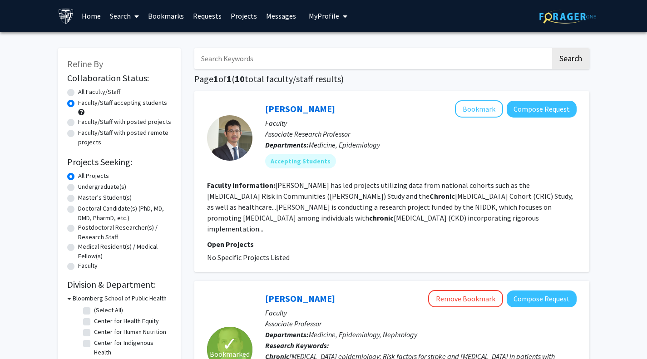
checkbox input "false"
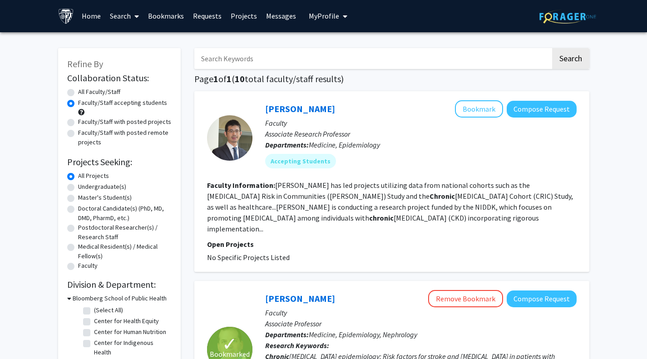
checkbox input "false"
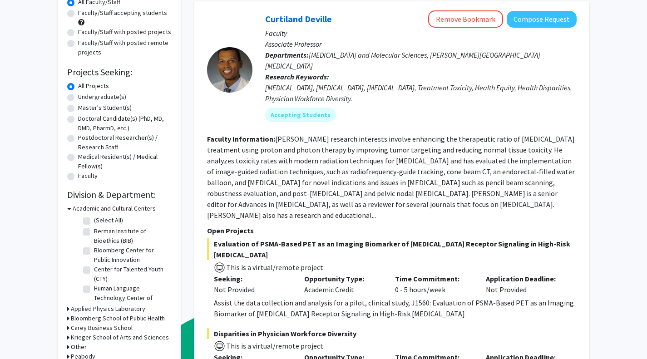
scroll to position [87, 0]
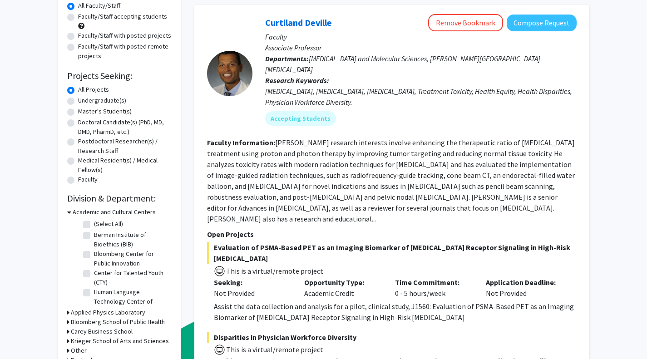
click at [81, 323] on h3 "Bloomberg School of Public Health" at bounding box center [118, 323] width 94 height 10
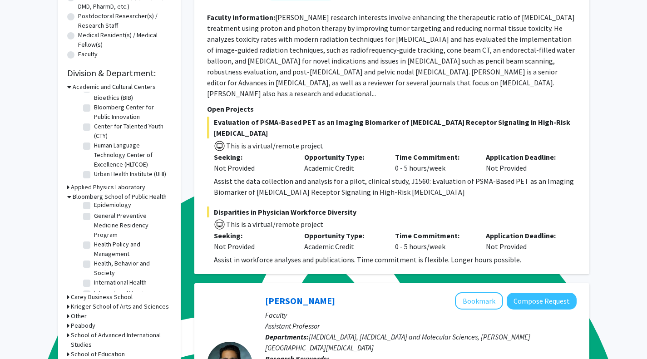
scroll to position [332, 0]
click at [94, 206] on label "Epidemiology" at bounding box center [112, 201] width 37 height 10
click at [94, 202] on input "Epidemiology" at bounding box center [97, 199] width 6 height 6
checkbox input "true"
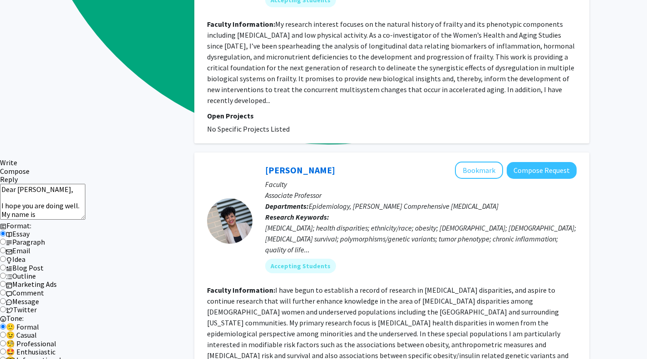
scroll to position [832, 0]
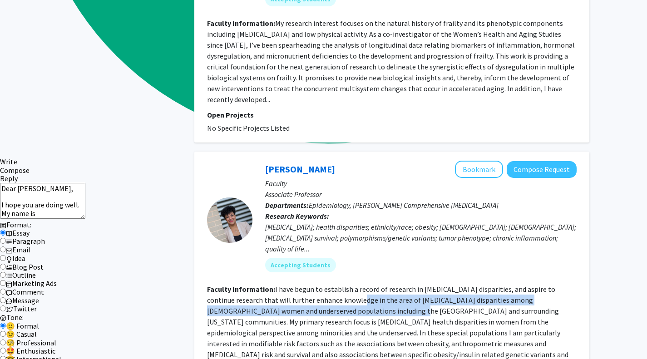
drag, startPoint x: 335, startPoint y: 230, endPoint x: 355, endPoint y: 241, distance: 22.8
click at [355, 285] on fg-read-more "I have begun to establish a record of research in [MEDICAL_DATA] disparities, a…" at bounding box center [388, 327] width 362 height 85
click at [353, 285] on fg-read-more "I have begun to establish a record of research in [MEDICAL_DATA] disparities, a…" at bounding box center [388, 327] width 362 height 85
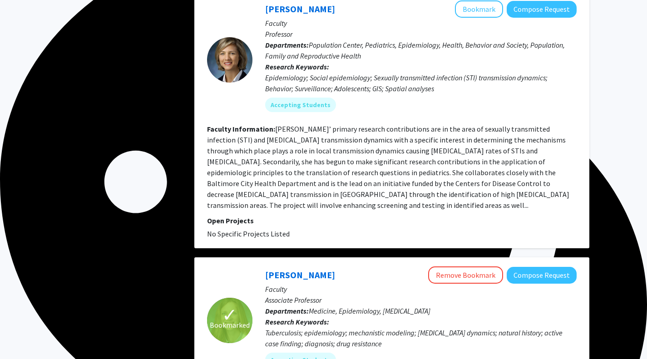
scroll to position [2015, 0]
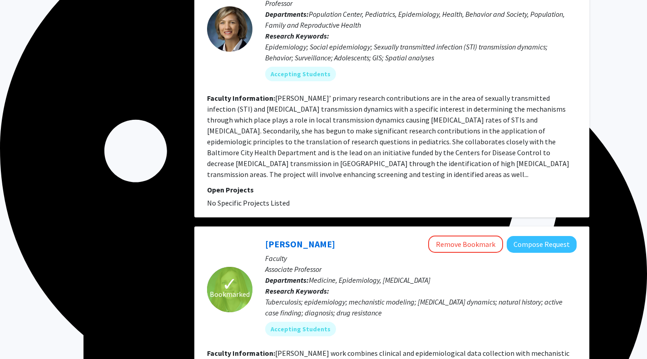
drag, startPoint x: 383, startPoint y: 263, endPoint x: 436, endPoint y: 285, distance: 56.6
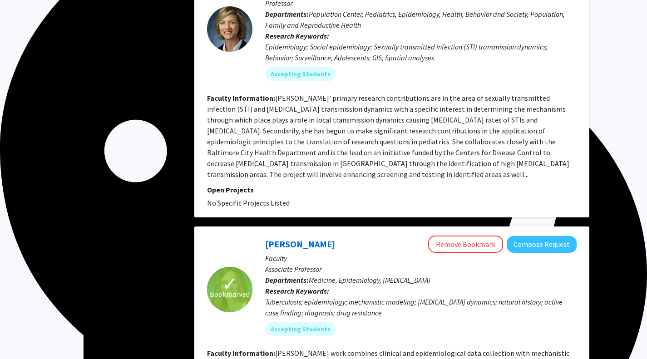
drag, startPoint x: 259, startPoint y: 133, endPoint x: 329, endPoint y: 134, distance: 70.0
click at [329, 236] on div "[PERSON_NAME] Remove Bookmark Compose Request Faculty Associate Professor Depar…" at bounding box center [415, 290] width 324 height 108
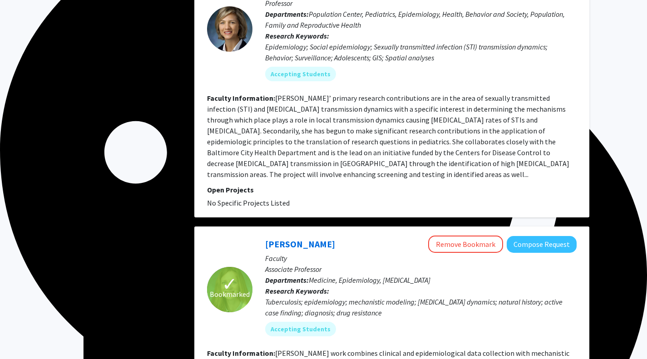
click at [310, 238] on link "[PERSON_NAME]" at bounding box center [300, 243] width 70 height 11
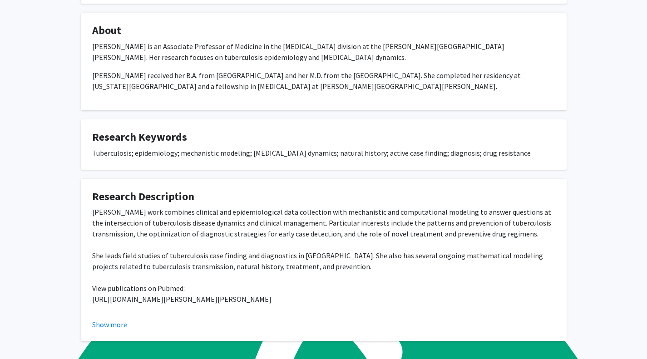
scroll to position [153, 0]
drag, startPoint x: 330, startPoint y: 299, endPoint x: 82, endPoint y: 297, distance: 248.5
click at [82, 297] on fg-card "Research Description [PERSON_NAME] work combines clinical and epidemiological d…" at bounding box center [324, 260] width 486 height 163
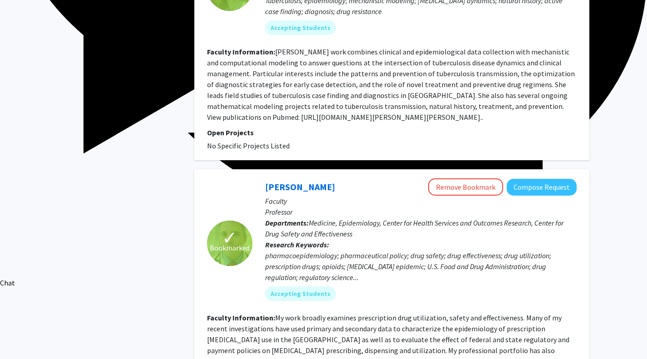
scroll to position [2331, 0]
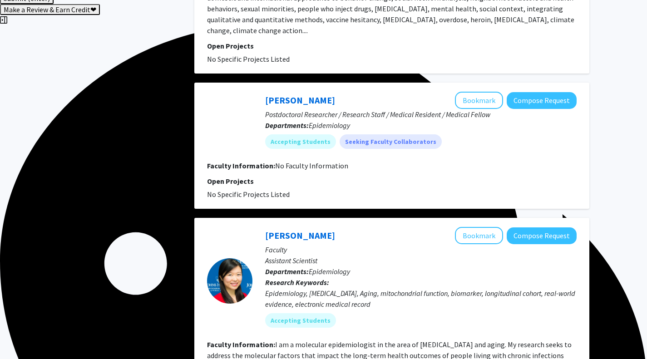
scroll to position [2010, 0]
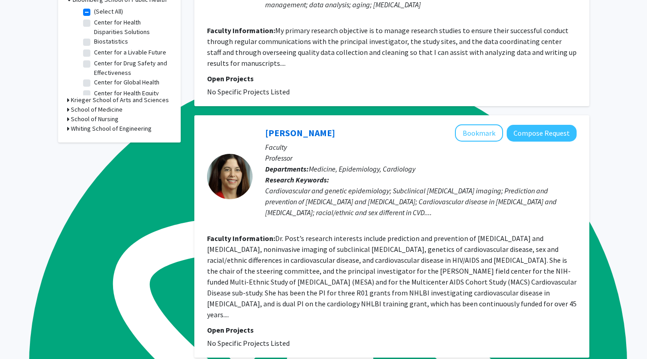
scroll to position [308, 0]
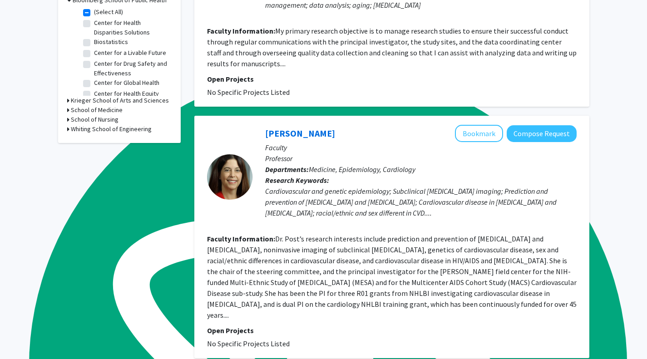
click at [284, 137] on link "[PERSON_NAME]" at bounding box center [300, 133] width 70 height 11
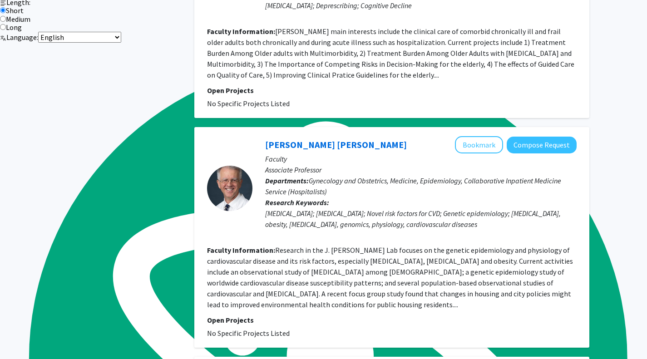
scroll to position [1208, 0]
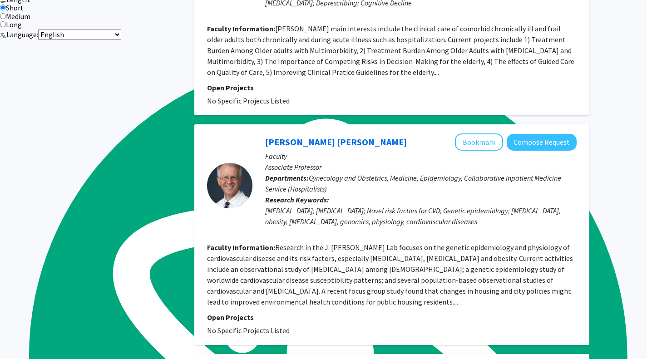
click at [299, 136] on link "[PERSON_NAME] [PERSON_NAME]" at bounding box center [336, 141] width 142 height 11
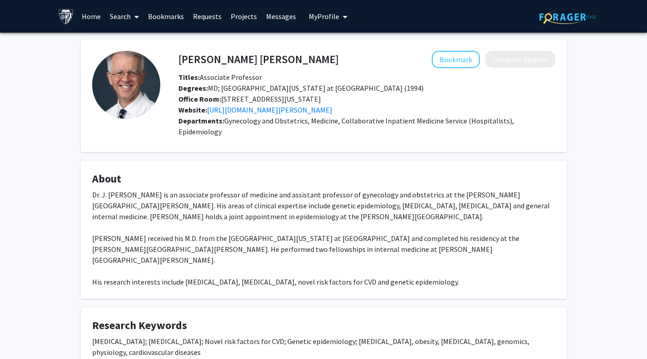
scroll to position [20, 0]
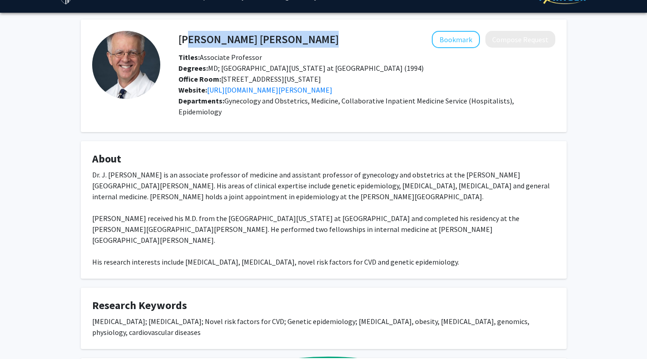
drag, startPoint x: 265, startPoint y: 43, endPoint x: 181, endPoint y: 45, distance: 84.1
click at [181, 45] on div "[PERSON_NAME] [PERSON_NAME] Bookmark Compose Request" at bounding box center [367, 39] width 391 height 17
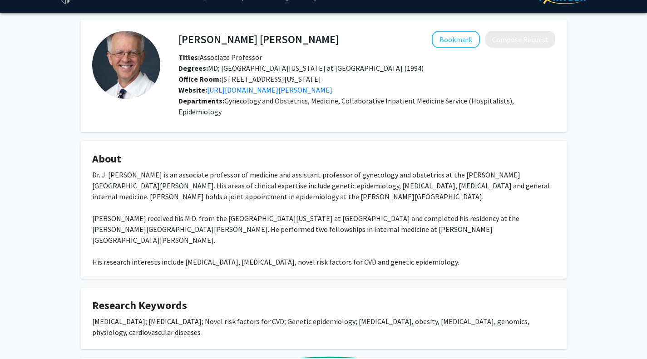
click at [238, 212] on div "Dr. J. [PERSON_NAME] is an associate professor of medicine and assistant profes…" at bounding box center [323, 218] width 463 height 98
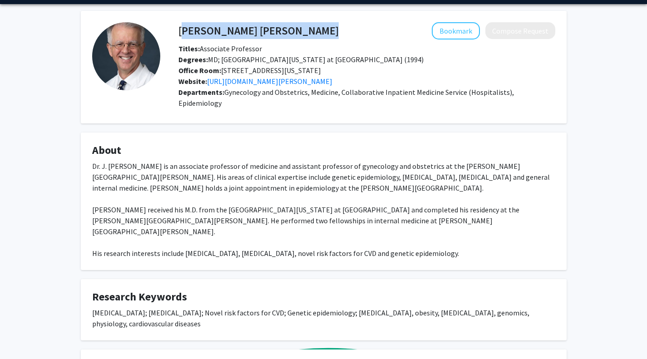
drag, startPoint x: 254, startPoint y: 25, endPoint x: 179, endPoint y: 32, distance: 76.3
click at [179, 32] on div "[PERSON_NAME] [PERSON_NAME] Bookmark Compose Request" at bounding box center [367, 30] width 391 height 17
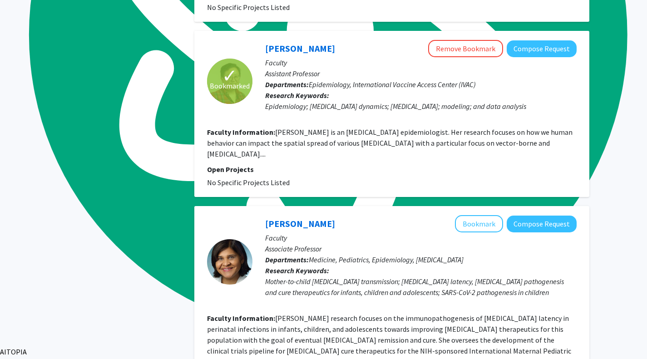
scroll to position [1531, 0]
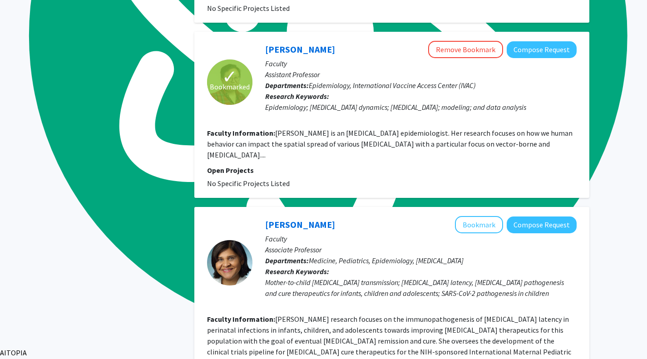
click at [296, 44] on link "[PERSON_NAME]" at bounding box center [300, 49] width 70 height 11
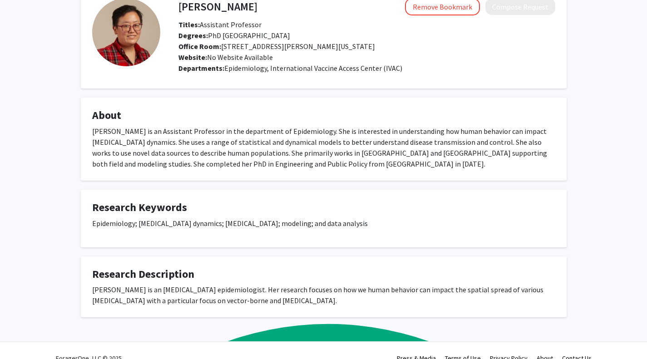
scroll to position [53, 0]
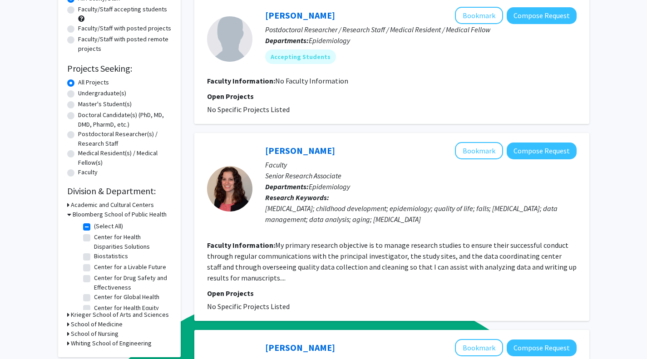
scroll to position [88, 0]
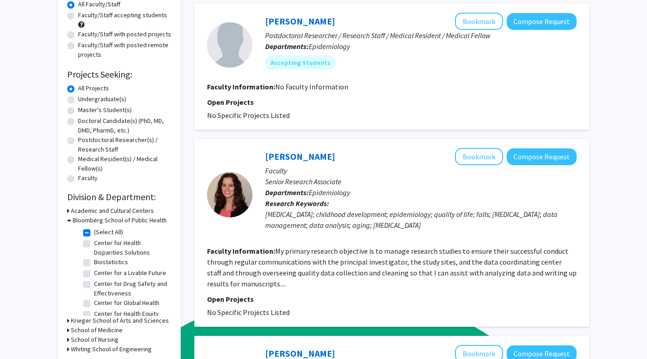
click at [71, 20] on div "Faculty/Staff accepting students" at bounding box center [119, 19] width 104 height 19
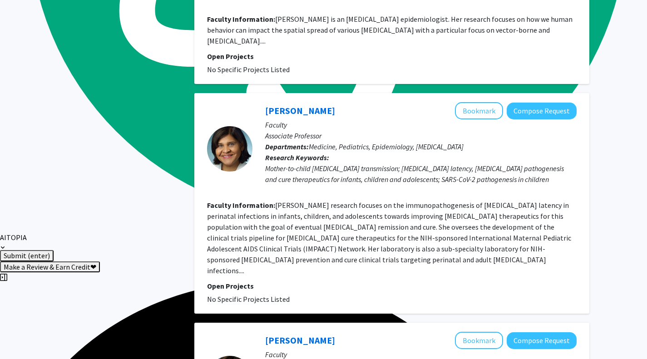
scroll to position [1842, 0]
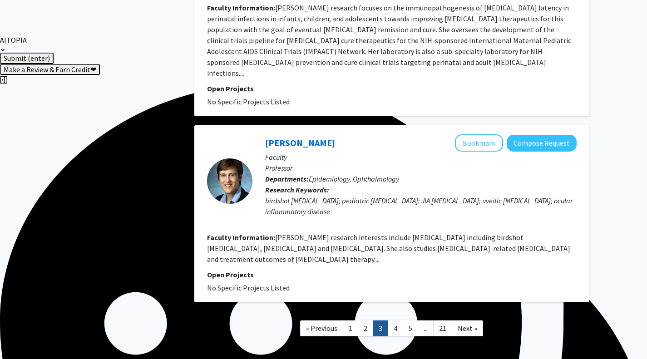
click at [396, 321] on link "4" at bounding box center [395, 329] width 15 height 16
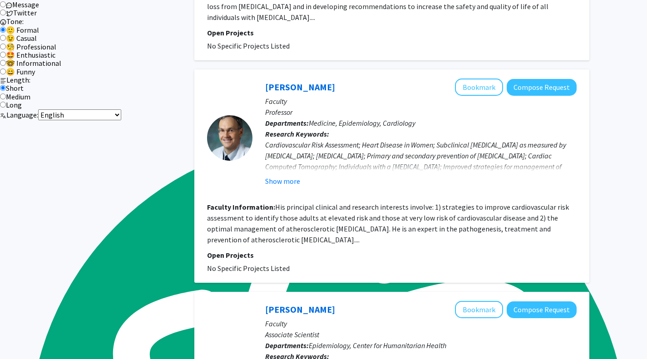
scroll to position [1127, 0]
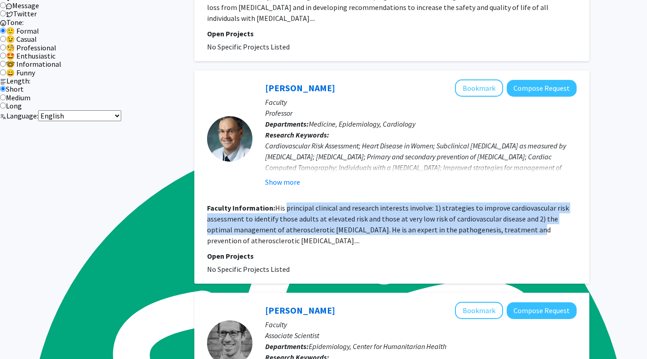
drag, startPoint x: 286, startPoint y: 168, endPoint x: 497, endPoint y: 187, distance: 212.1
click at [497, 204] on fg-read-more "His principal clinical and research interests involve: 1) strategies to improve…" at bounding box center [388, 225] width 362 height 42
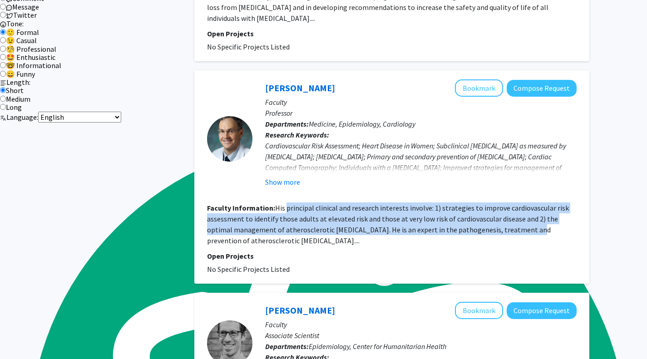
click at [463, 203] on section "Faculty Information: His principal clinical and research interests involve: 1) …" at bounding box center [392, 225] width 370 height 44
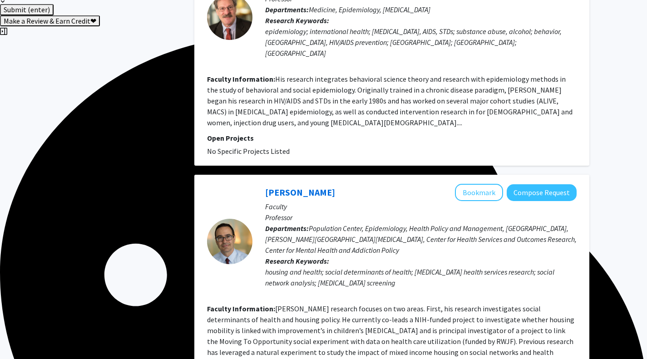
scroll to position [1925, 0]
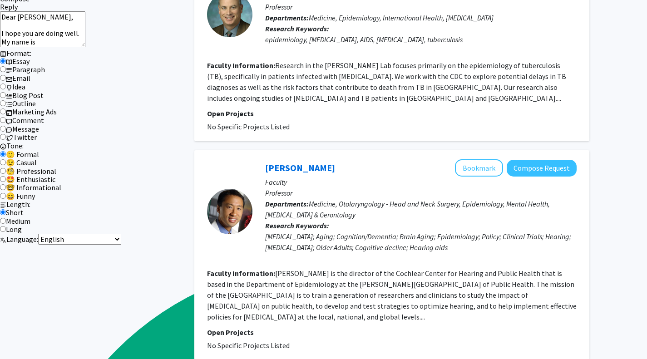
scroll to position [1004, 0]
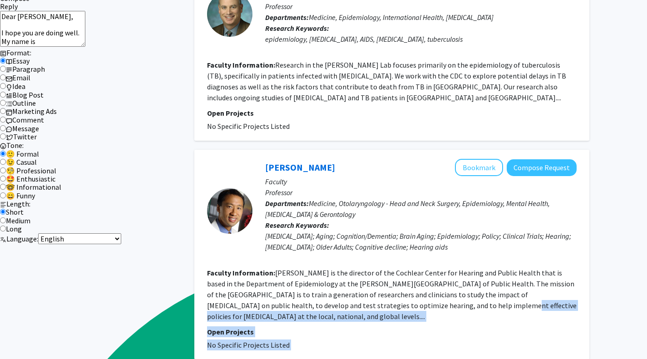
drag, startPoint x: 418, startPoint y: 356, endPoint x: 402, endPoint y: 268, distance: 89.5
click at [402, 268] on div "[PERSON_NAME] Bookmark Compose Request Faculty Associate Professor Departments:…" at bounding box center [391, 200] width 395 height 2224
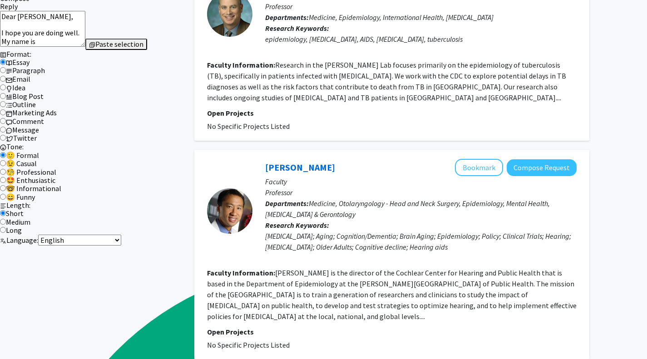
click at [369, 268] on fg-read-more "[PERSON_NAME] is the director of the Cochlear Center for Hearing and Public Hea…" at bounding box center [392, 294] width 370 height 53
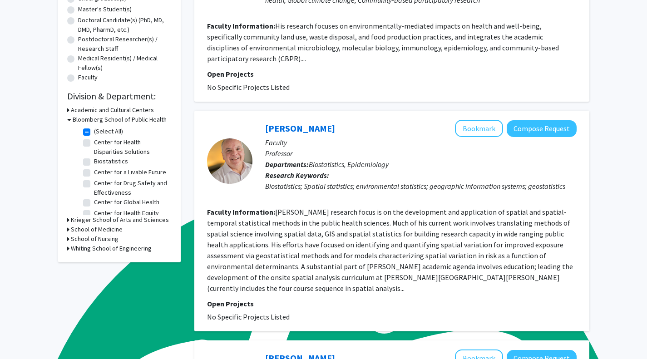
scroll to position [0, 0]
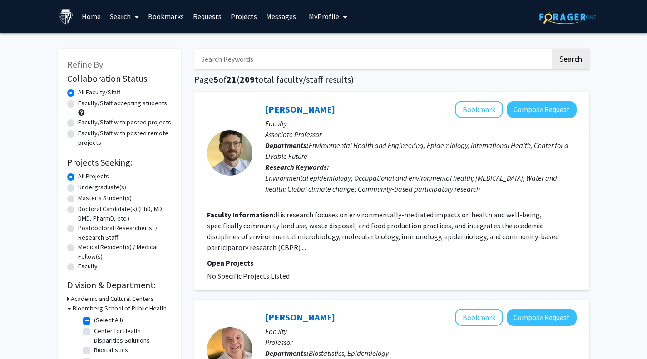
click at [269, 55] on input "Search Keywords" at bounding box center [372, 59] width 357 height 21
type input "rare disease"
click at [552, 49] on button "Search" at bounding box center [570, 59] width 37 height 21
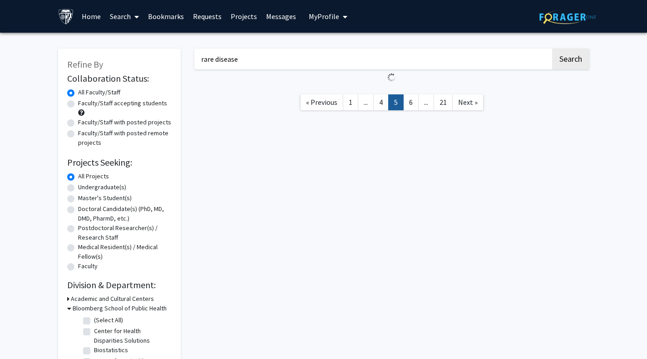
checkbox input "false"
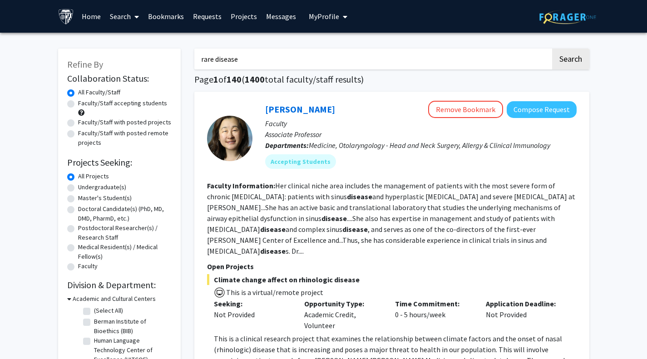
click at [78, 103] on label "Faculty/Staff accepting students" at bounding box center [122, 104] width 89 height 10
click at [78, 103] on input "Faculty/Staff accepting students" at bounding box center [81, 102] width 6 height 6
radio input "true"
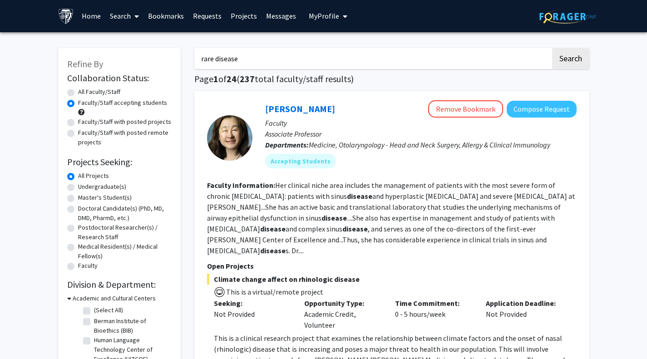
drag, startPoint x: 242, startPoint y: 61, endPoint x: 110, endPoint y: 69, distance: 132.0
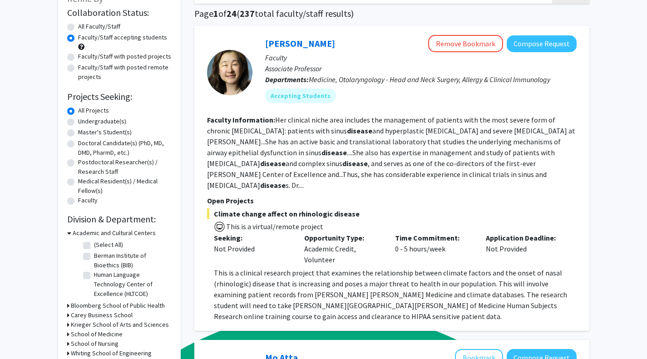
scroll to position [67, 0]
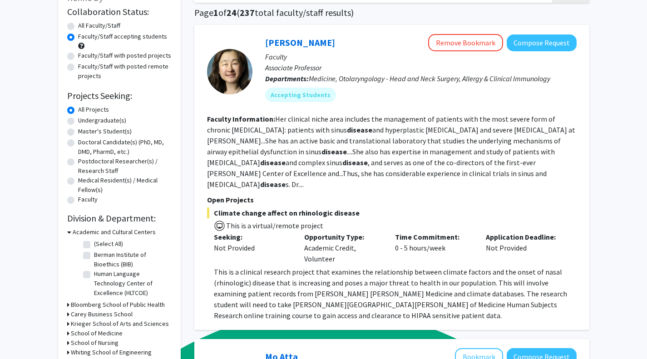
type input "cohort studies"
click at [290, 46] on link "[PERSON_NAME]" at bounding box center [300, 42] width 70 height 11
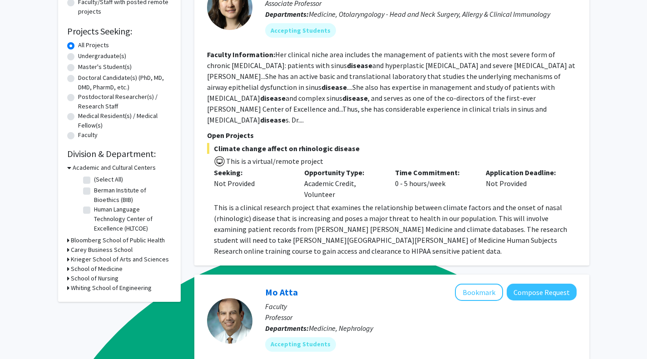
scroll to position [136, 0]
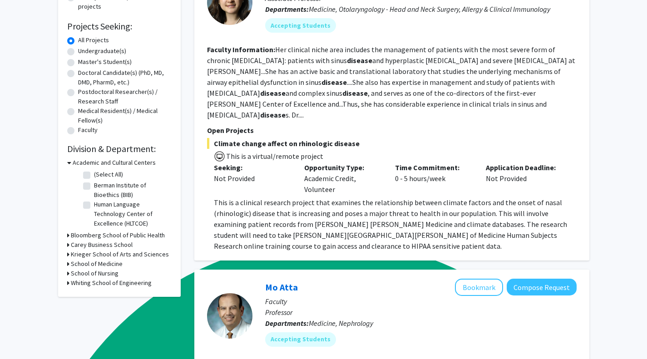
click at [74, 236] on h3 "Bloomberg School of Public Health" at bounding box center [118, 236] width 94 height 10
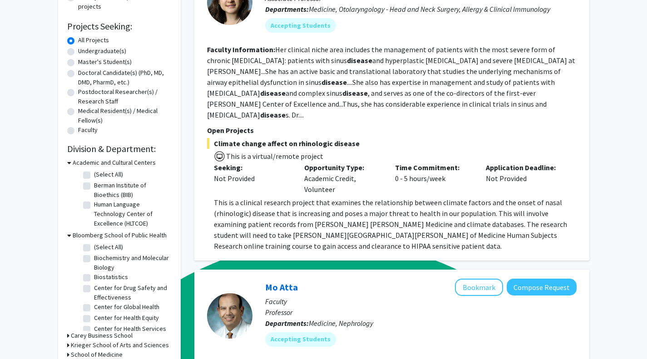
click at [94, 248] on label "(Select All)" at bounding box center [108, 248] width 29 height 10
click at [94, 248] on input "(Select All)" at bounding box center [97, 246] width 6 height 6
checkbox input "true"
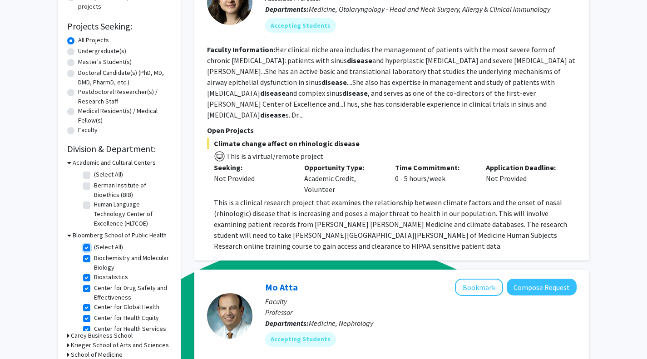
checkbox input "true"
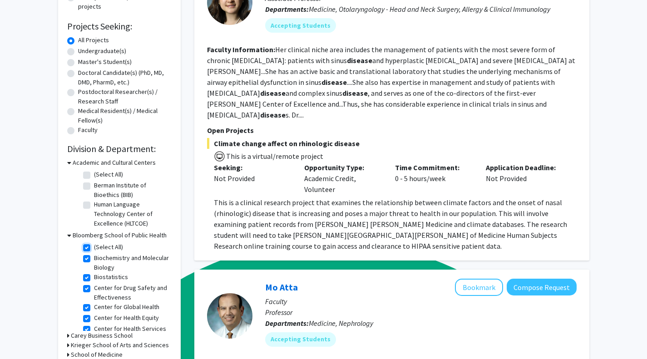
checkbox input "true"
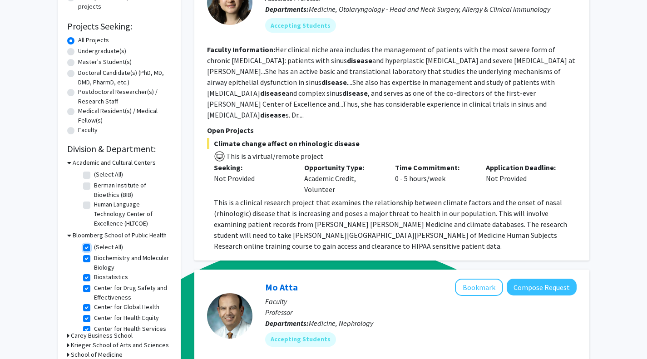
checkbox input "true"
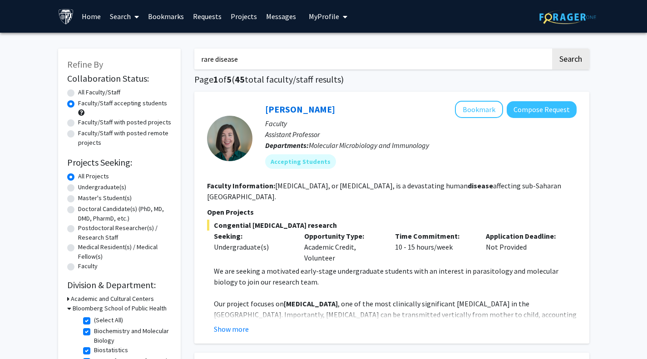
drag, startPoint x: 242, startPoint y: 61, endPoint x: 95, endPoint y: 68, distance: 146.5
type input "C"
type input "cohort studies"
click at [575, 54] on button "Search" at bounding box center [570, 59] width 37 height 21
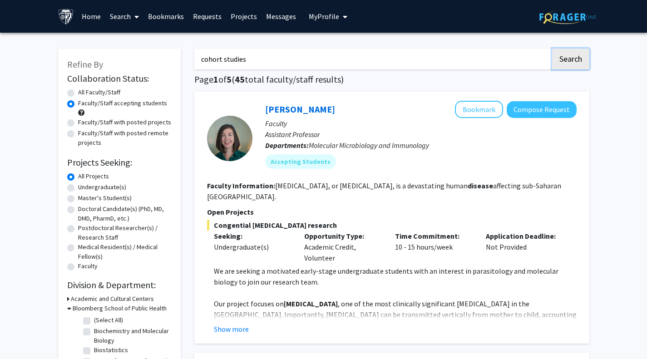
radio input "true"
checkbox input "false"
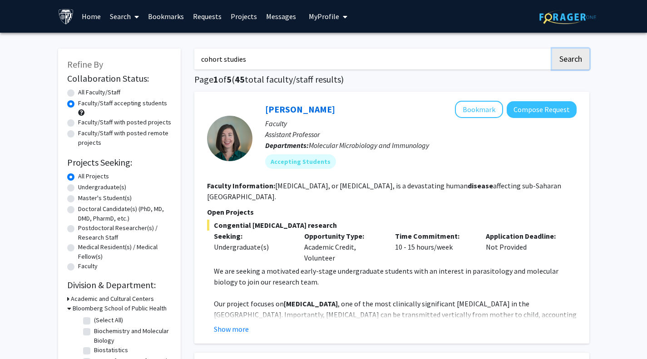
checkbox input "false"
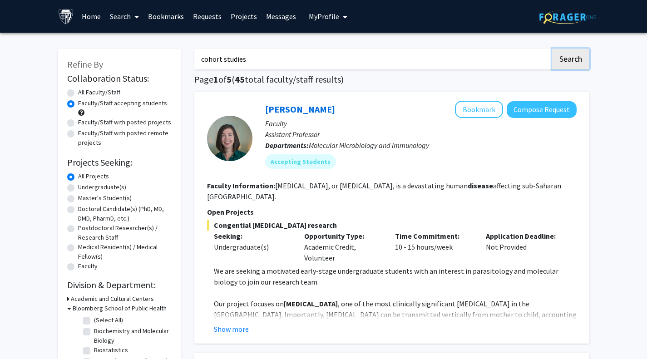
checkbox input "false"
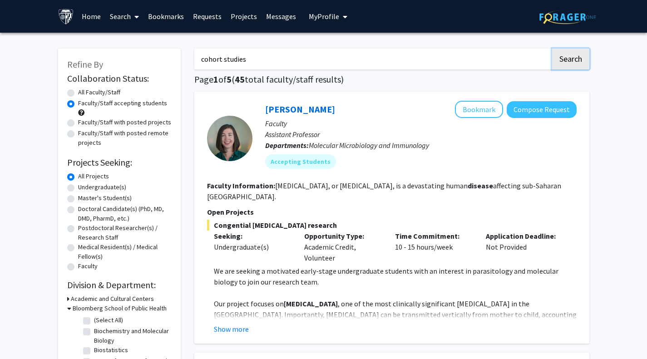
checkbox input "false"
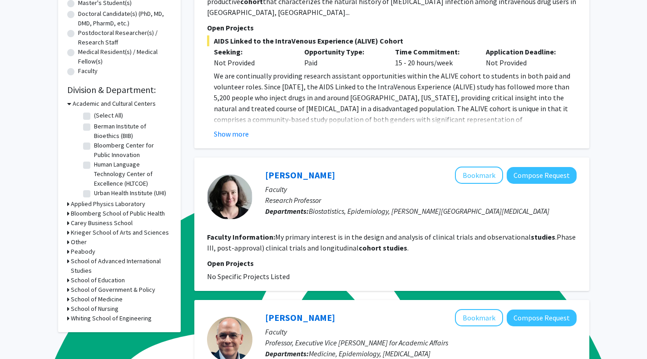
scroll to position [199, 0]
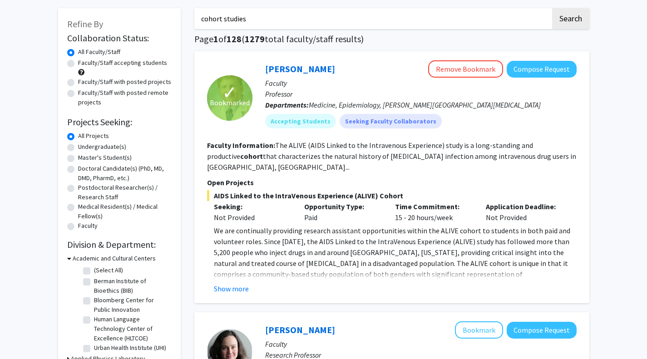
scroll to position [40, 0]
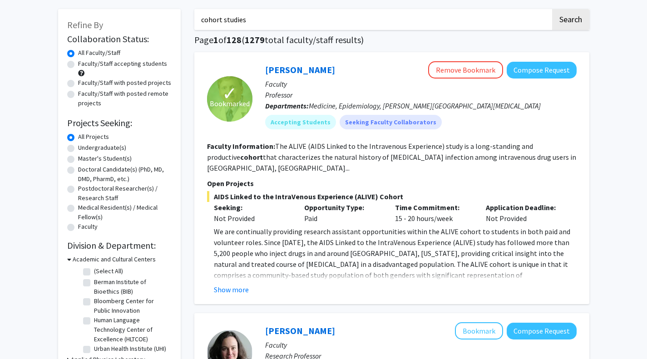
click at [78, 65] on label "Faculty/Staff accepting students" at bounding box center [122, 64] width 89 height 10
click at [78, 65] on input "Faculty/Staff accepting students" at bounding box center [81, 62] width 6 height 6
radio input "true"
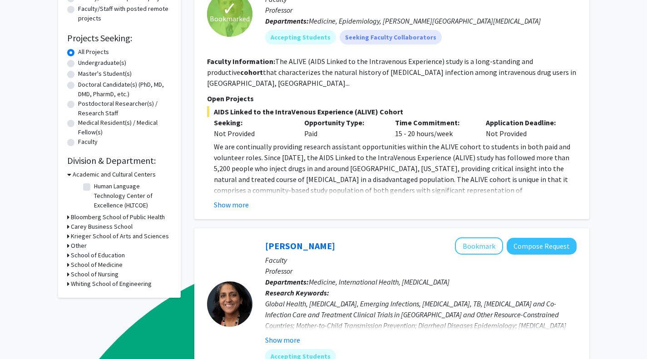
scroll to position [126, 0]
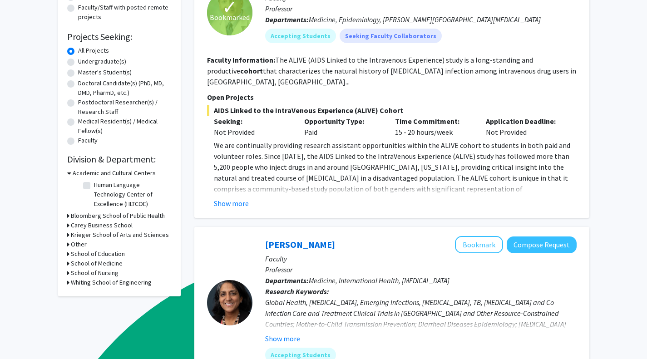
click at [109, 215] on h3 "Bloomberg School of Public Health" at bounding box center [118, 216] width 94 height 10
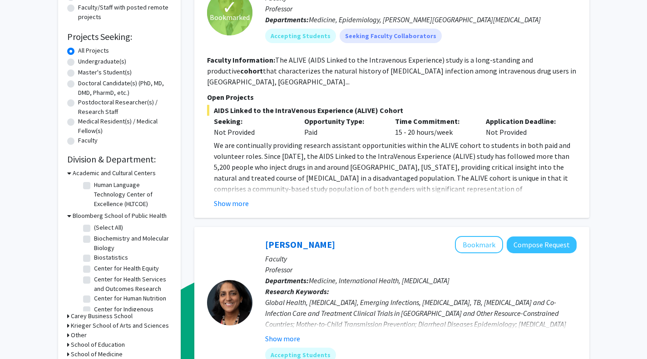
click at [94, 227] on label "(Select All)" at bounding box center [108, 228] width 29 height 10
click at [94, 227] on input "(Select All)" at bounding box center [97, 226] width 6 height 6
checkbox input "true"
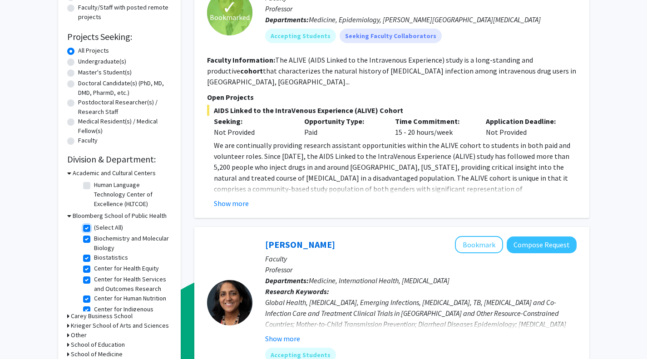
checkbox input "true"
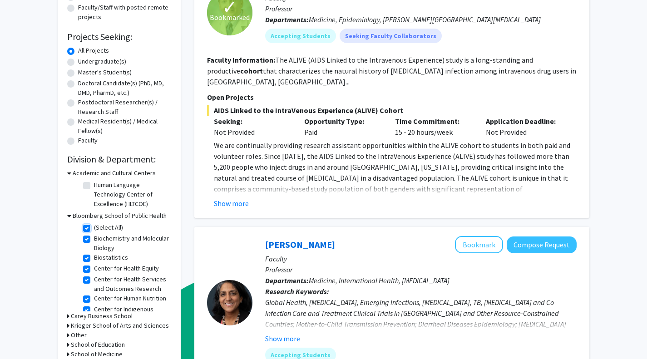
checkbox input "true"
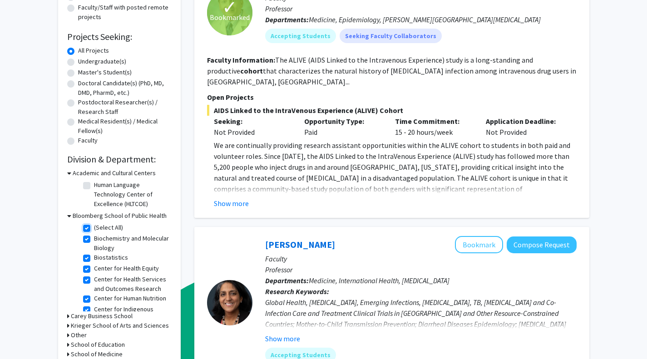
checkbox input "true"
